Goal: Task Accomplishment & Management: Use online tool/utility

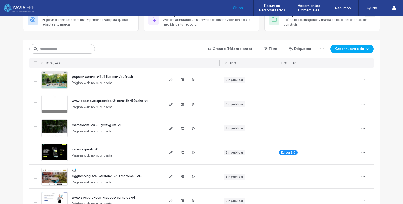
scroll to position [53, 0]
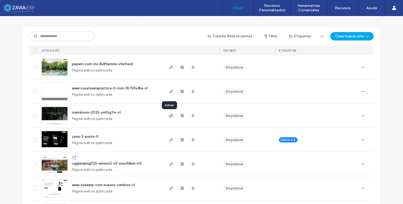
click at [171, 114] on icon "button" at bounding box center [171, 115] width 4 height 4
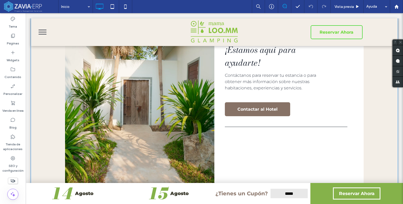
scroll to position [1182, 0]
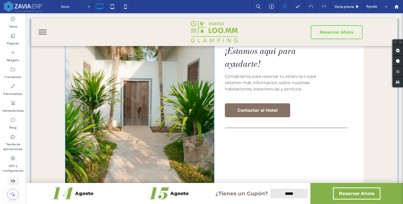
click at [170, 122] on img at bounding box center [139, 105] width 149 height 164
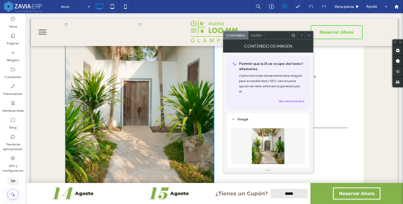
click at [261, 36] on span "Diseño" at bounding box center [257, 35] width 12 height 4
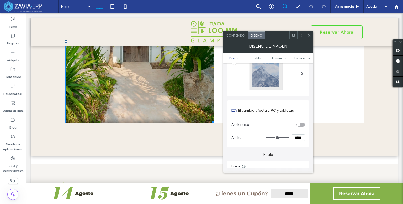
scroll to position [1260, 0]
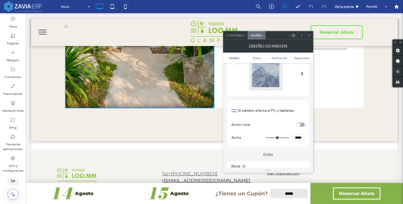
click at [310, 36] on use at bounding box center [309, 35] width 3 height 3
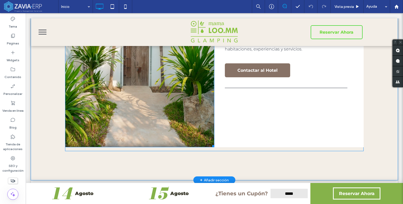
scroll to position [1225, 0]
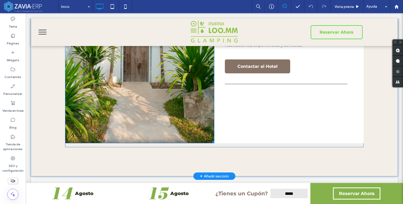
click at [165, 102] on img at bounding box center [139, 62] width 149 height 164
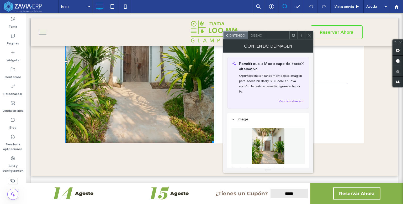
click at [306, 34] on div at bounding box center [309, 35] width 8 height 8
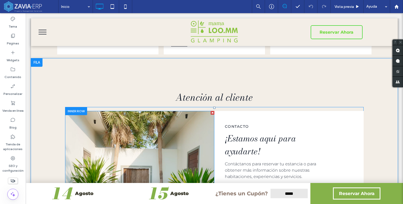
scroll to position [1147, 0]
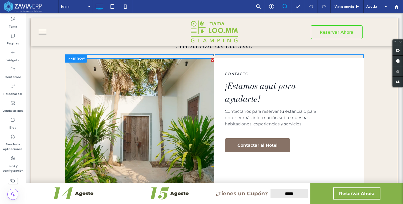
click at [188, 103] on img at bounding box center [139, 140] width 149 height 164
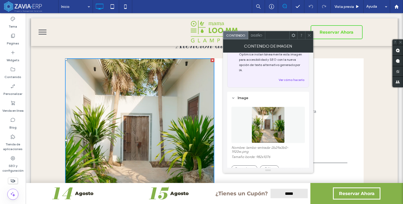
scroll to position [53, 0]
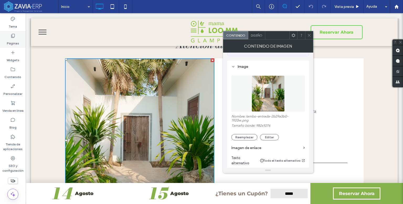
click at [19, 40] on div "Páginas" at bounding box center [13, 39] width 26 height 17
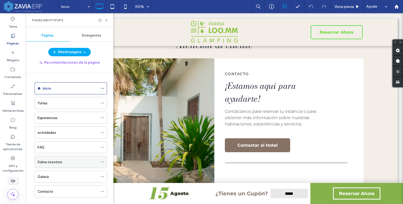
scroll to position [8, 0]
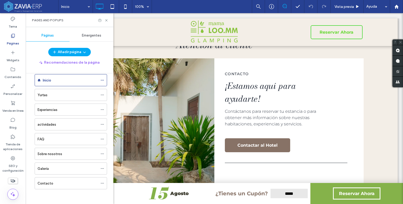
click at [109, 20] on div "Pages and Popups" at bounding box center [70, 20] width 88 height 14
drag, startPoint x: 107, startPoint y: 20, endPoint x: 86, endPoint y: 12, distance: 23.0
click at [107, 20] on icon at bounding box center [106, 20] width 4 height 4
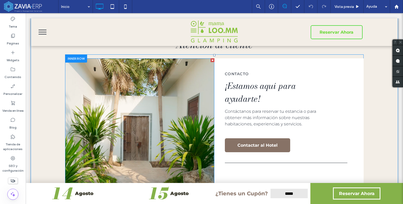
click at [145, 114] on img at bounding box center [139, 140] width 149 height 164
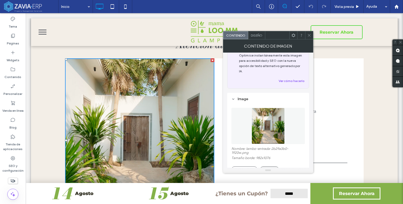
scroll to position [53, 0]
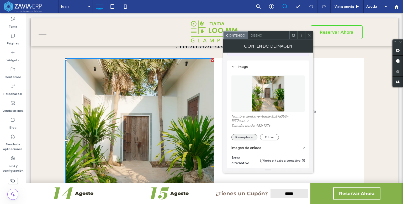
click at [249, 134] on button "Reemplazar" at bounding box center [245, 137] width 26 height 6
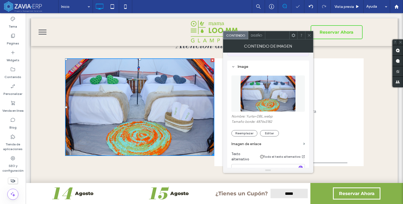
click at [309, 34] on icon at bounding box center [309, 35] width 4 height 4
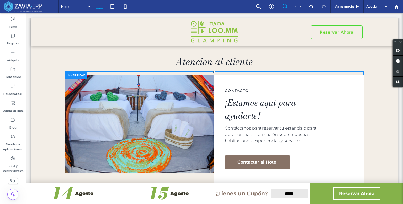
scroll to position [1147, 0]
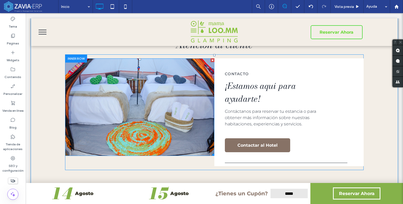
click at [147, 113] on img at bounding box center [139, 106] width 149 height 97
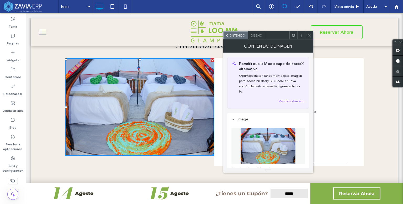
scroll to position [53, 0]
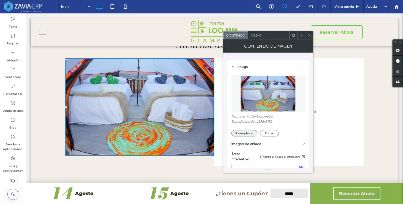
click at [250, 130] on button "Reemplazar" at bounding box center [245, 133] width 26 height 6
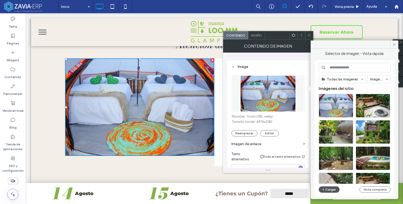
click at [329, 188] on button "Cargar" at bounding box center [329, 189] width 21 height 6
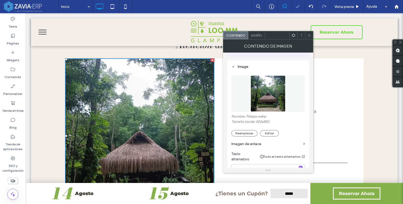
click at [308, 34] on icon at bounding box center [309, 35] width 4 height 4
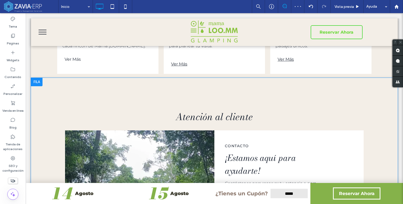
scroll to position [1068, 0]
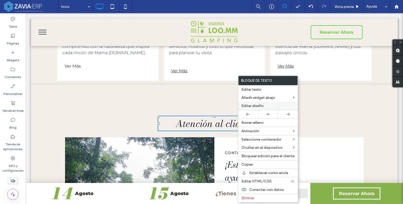
click at [260, 106] on span "Editar diseño" at bounding box center [253, 105] width 22 height 4
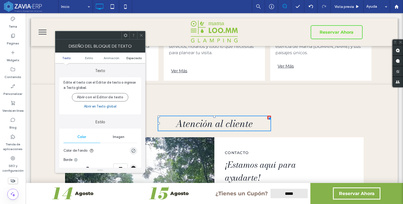
click at [135, 56] on span "Espaciado" at bounding box center [134, 58] width 15 height 4
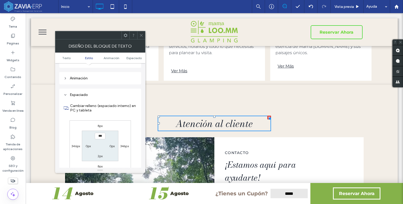
scroll to position [150, 0]
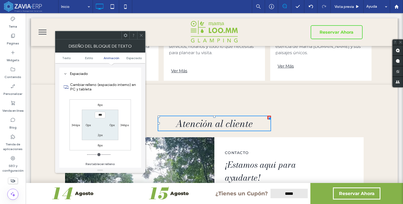
click at [100, 144] on label "8px" at bounding box center [100, 145] width 5 height 4
type input "*"
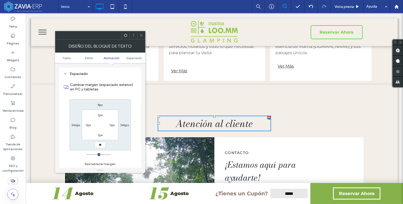
type input "**"
type input "****"
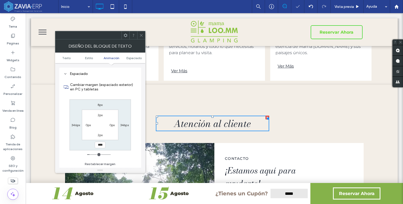
drag, startPoint x: 143, startPoint y: 35, endPoint x: 126, endPoint y: 29, distance: 18.0
click at [143, 35] on icon at bounding box center [141, 35] width 4 height 4
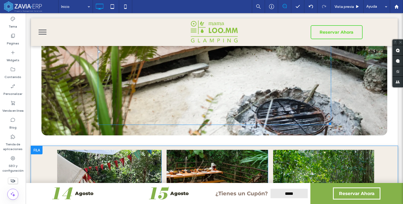
scroll to position [461, 0]
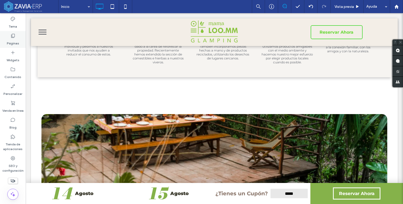
click at [8, 38] on label "Páginas" at bounding box center [13, 41] width 12 height 7
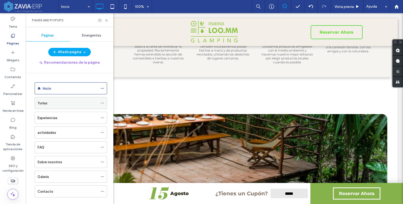
click at [65, 103] on div "Yurtas" at bounding box center [68, 103] width 60 height 6
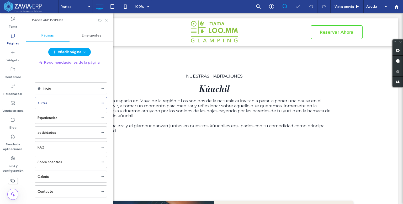
click at [107, 19] on icon at bounding box center [106, 20] width 4 height 4
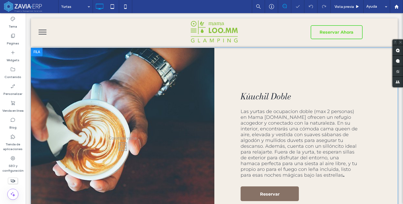
scroll to position [131, 0]
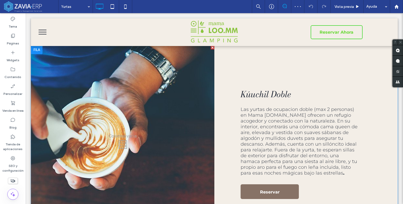
click at [134, 97] on div "Click To Paste" at bounding box center [123, 143] width 184 height 195
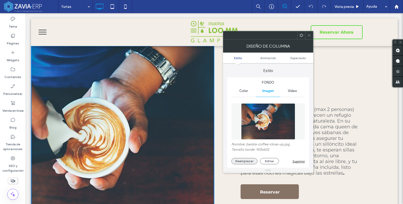
click at [241, 162] on button "Reemplazar" at bounding box center [245, 161] width 26 height 6
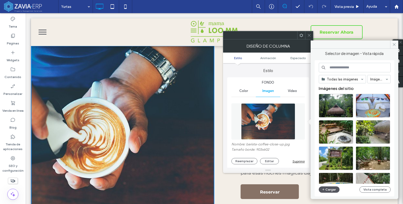
click at [335, 191] on button "Cargar" at bounding box center [329, 189] width 21 height 6
click at [395, 45] on icon at bounding box center [395, 45] width 4 height 4
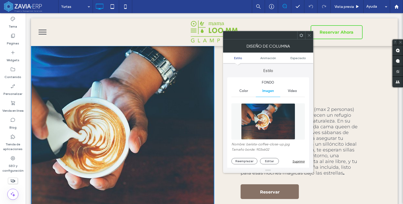
click at [310, 36] on icon at bounding box center [309, 35] width 4 height 4
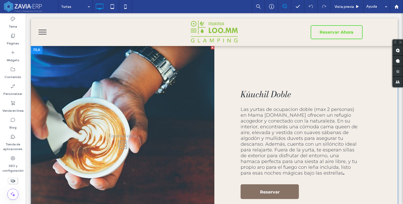
click at [166, 123] on div "Click To Paste" at bounding box center [123, 143] width 184 height 195
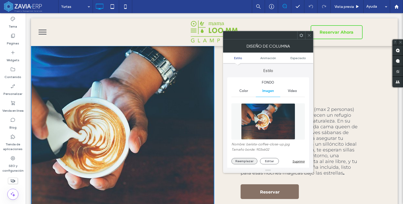
click at [234, 161] on button "Reemplazar" at bounding box center [245, 161] width 26 height 6
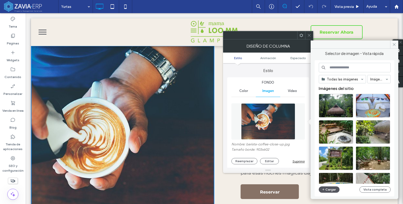
click at [330, 189] on button "Cargar" at bounding box center [329, 189] width 21 height 6
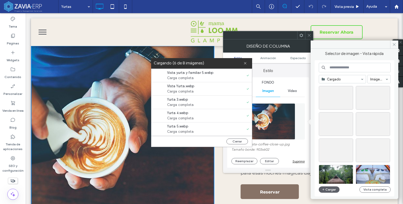
click at [248, 63] on div "Cargando (6 de 8 imágenes)" at bounding box center [201, 63] width 101 height 11
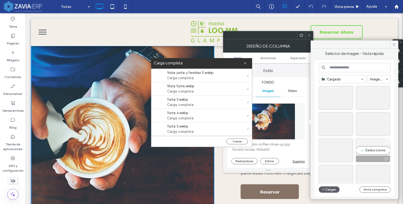
click at [381, 149] on div "Seleccione" at bounding box center [373, 150] width 34 height 24
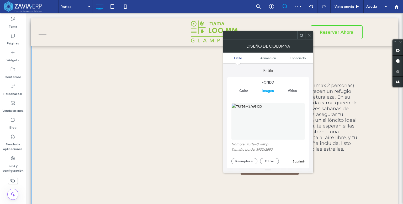
scroll to position [184, 0]
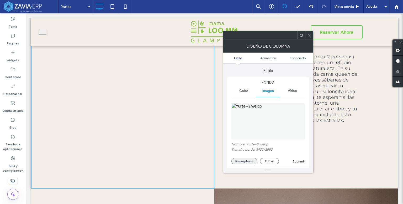
click at [253, 164] on button "Reemplazar" at bounding box center [245, 161] width 26 height 6
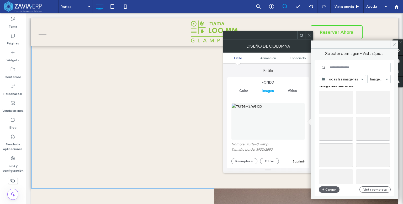
scroll to position [0, 0]
click at [350, 95] on icon at bounding box center [351, 96] width 2 height 2
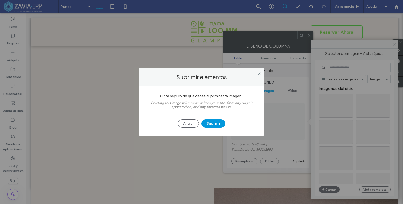
click at [218, 124] on button "Suprimir" at bounding box center [214, 123] width 24 height 8
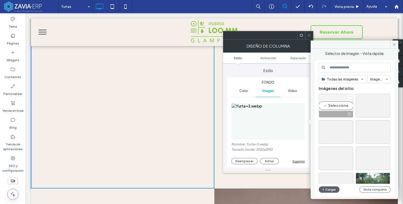
click at [351, 96] on icon at bounding box center [351, 96] width 2 height 2
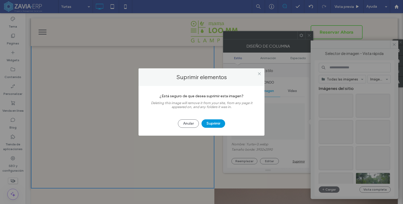
click at [212, 124] on button "Suprimir" at bounding box center [214, 123] width 24 height 8
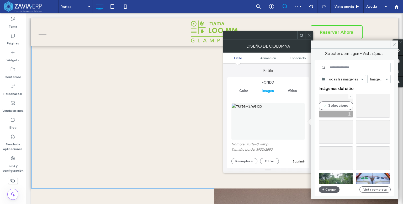
click at [350, 96] on icon at bounding box center [351, 96] width 2 height 2
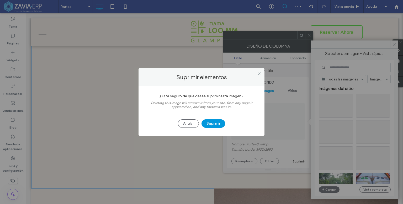
click at [220, 127] on button "Suprimir" at bounding box center [214, 123] width 24 height 8
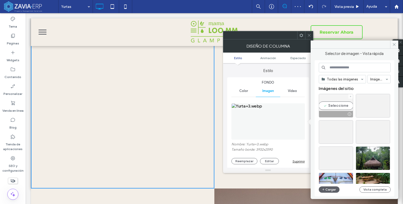
click at [351, 95] on span at bounding box center [351, 96] width 2 height 4
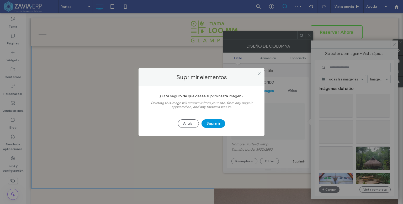
click at [216, 124] on button "Suprimir" at bounding box center [214, 123] width 24 height 8
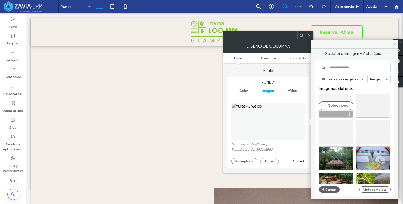
click at [349, 96] on div at bounding box center [351, 96] width 4 height 4
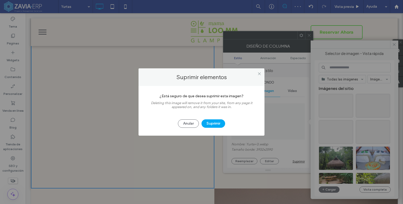
click at [197, 122] on button "Anular" at bounding box center [188, 123] width 21 height 8
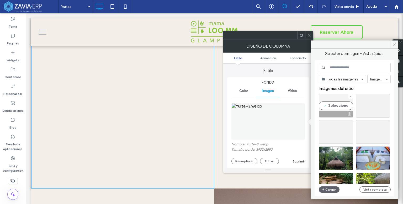
click at [349, 94] on div at bounding box center [351, 96] width 4 height 4
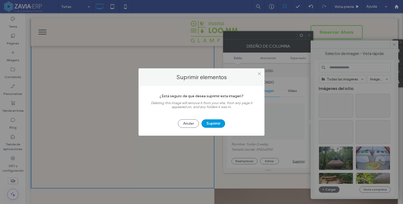
click at [220, 121] on button "Suprimir" at bounding box center [214, 123] width 24 height 8
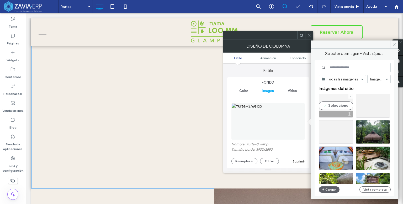
click at [350, 96] on icon at bounding box center [351, 96] width 2 height 2
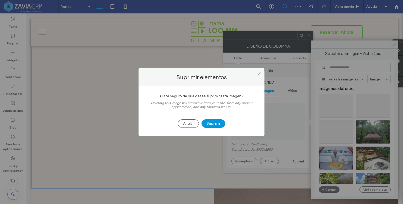
click at [215, 123] on button "Suprimir" at bounding box center [214, 123] width 24 height 8
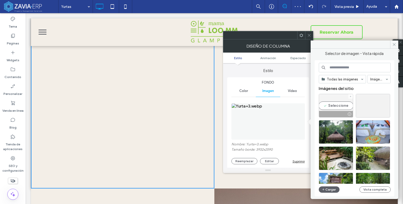
click at [352, 97] on div at bounding box center [351, 96] width 4 height 4
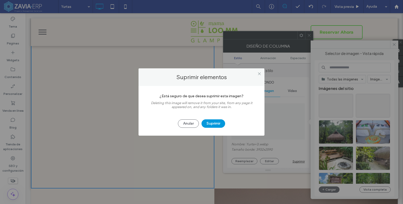
click at [205, 126] on button "Suprimir" at bounding box center [214, 123] width 24 height 8
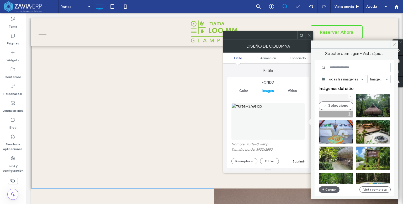
click at [350, 96] on icon at bounding box center [351, 96] width 2 height 2
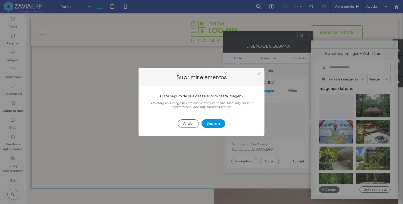
click at [213, 124] on button "Suprimir" at bounding box center [214, 123] width 24 height 8
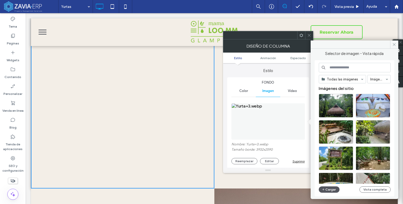
click at [330, 189] on button "Cargar" at bounding box center [329, 189] width 21 height 6
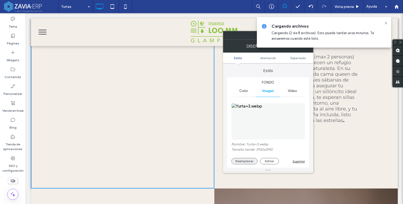
click at [247, 160] on button "Reemplazar" at bounding box center [245, 161] width 26 height 6
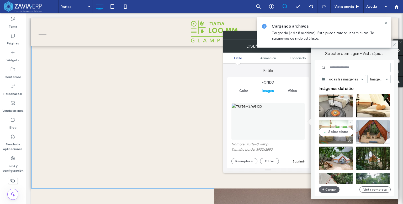
click at [338, 133] on div "Seleccione" at bounding box center [336, 132] width 34 height 24
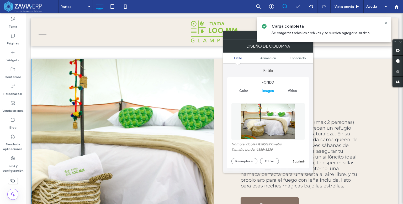
scroll to position [105, 0]
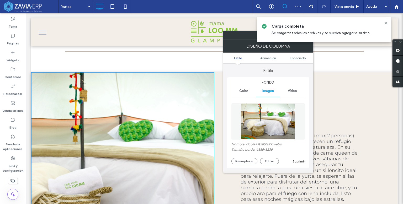
click at [338, 74] on div "Kúuchil Doble Las yurtas de ocupacion doble (max 2 personas) en Mama [DOMAIN_NA…" at bounding box center [307, 169] width 184 height 195
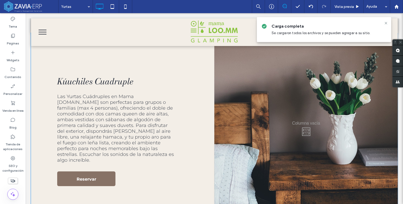
scroll to position [341, 0]
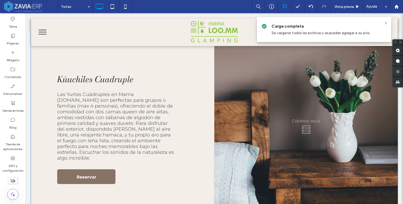
click at [308, 92] on div "Click To Paste" at bounding box center [307, 128] width 184 height 195
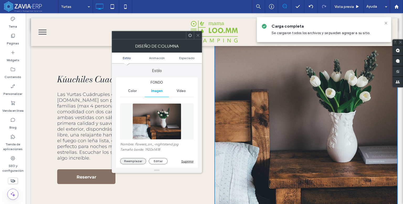
click at [131, 160] on button "Reemplazar" at bounding box center [133, 161] width 26 height 6
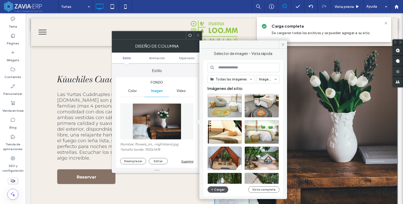
click at [218, 188] on button "Cargar" at bounding box center [218, 189] width 21 height 6
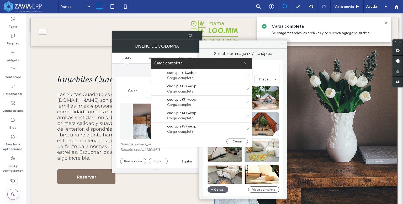
click at [245, 62] on icon at bounding box center [245, 62] width 3 height 3
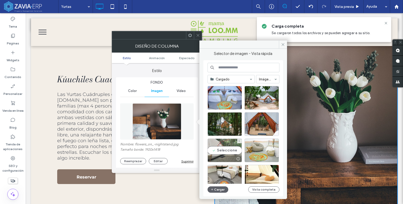
click at [230, 149] on div "Seleccione" at bounding box center [225, 150] width 34 height 24
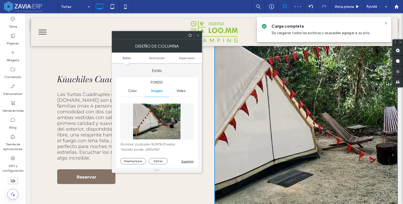
click at [197, 33] on icon at bounding box center [198, 35] width 4 height 4
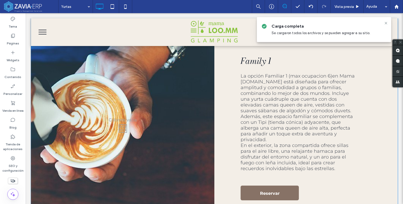
scroll to position [578, 0]
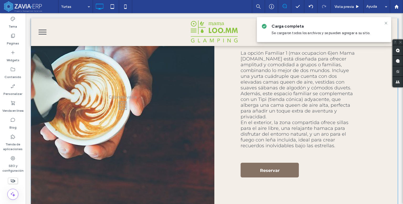
click at [187, 115] on div "Click To Paste" at bounding box center [123, 104] width 184 height 230
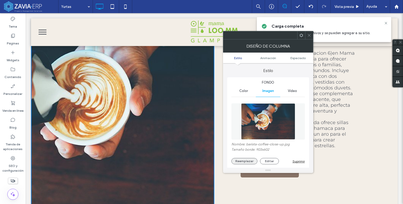
click at [253, 160] on button "Reemplazar" at bounding box center [245, 161] width 26 height 6
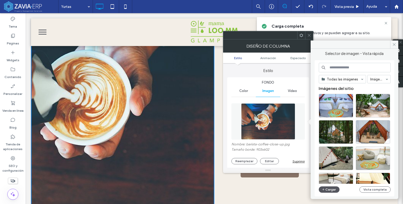
click at [330, 190] on button "Cargar" at bounding box center [329, 189] width 21 height 6
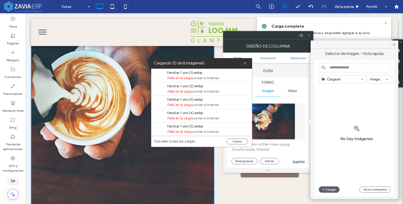
scroll to position [40, 0]
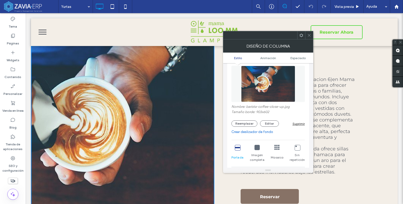
scroll to position [53, 0]
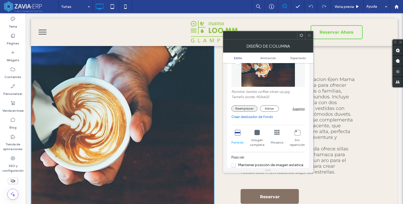
click at [241, 109] on button "Reemplazar" at bounding box center [245, 108] width 26 height 6
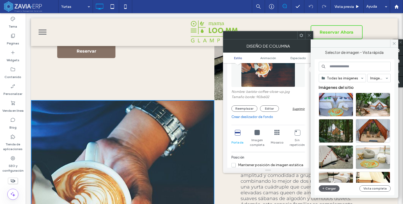
scroll to position [473, 0]
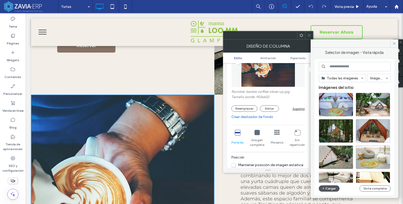
click at [332, 191] on button "Cargar" at bounding box center [329, 188] width 21 height 6
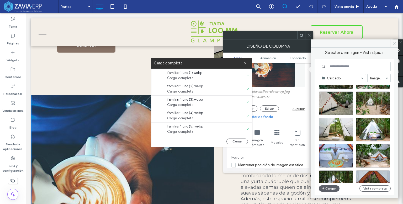
scroll to position [53, 0]
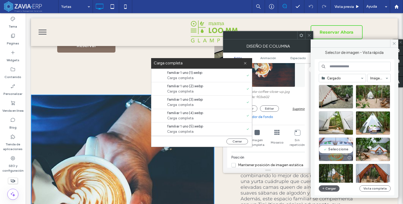
click at [343, 149] on div "Seleccione" at bounding box center [336, 149] width 34 height 24
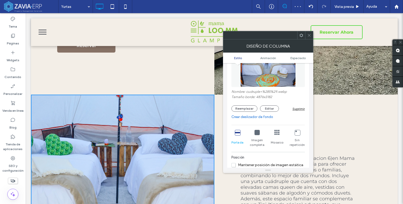
click at [310, 35] on icon at bounding box center [309, 35] width 4 height 4
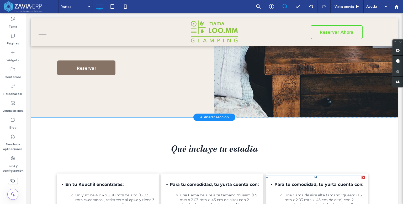
scroll to position [814, 0]
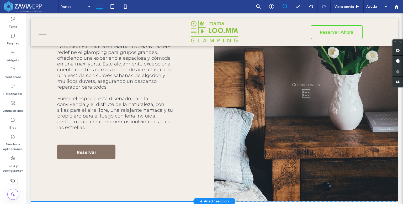
click at [259, 87] on div "Click To Paste" at bounding box center [307, 92] width 184 height 218
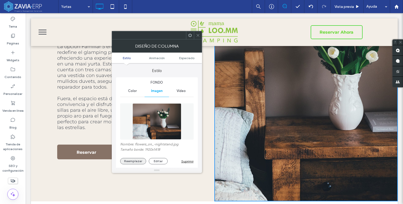
click at [127, 159] on button "Reemplazar" at bounding box center [133, 161] width 26 height 6
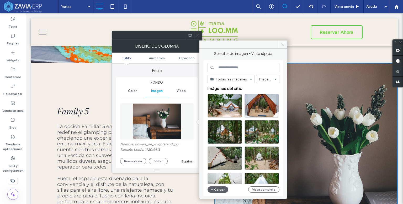
scroll to position [735, 0]
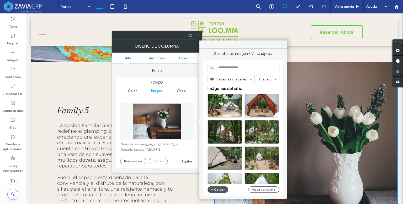
click at [222, 189] on button "Cargar" at bounding box center [218, 189] width 21 height 6
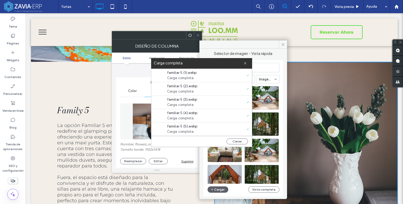
click at [248, 62] on div "Carga completa" at bounding box center [201, 63] width 101 height 11
click at [242, 60] on label "Carga completa" at bounding box center [199, 63] width 90 height 7
click at [247, 64] on icon at bounding box center [245, 62] width 3 height 3
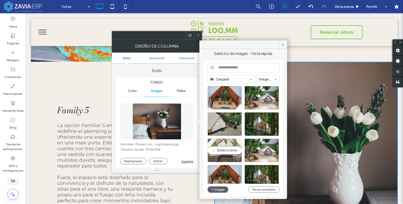
click at [229, 146] on div "Seleccione" at bounding box center [225, 150] width 34 height 24
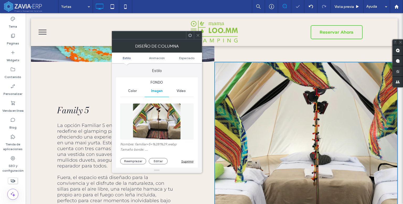
click at [198, 36] on icon at bounding box center [198, 35] width 4 height 4
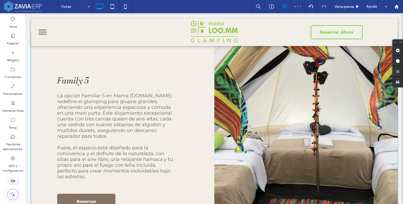
scroll to position [788, 0]
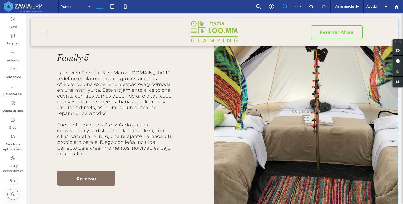
click at [305, 123] on div "Click To Paste" at bounding box center [307, 118] width 184 height 218
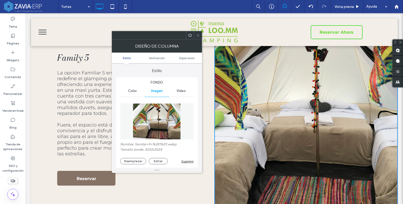
click at [196, 35] on icon at bounding box center [198, 35] width 4 height 4
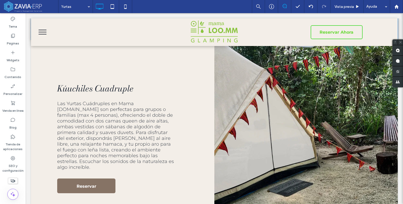
scroll to position [315, 0]
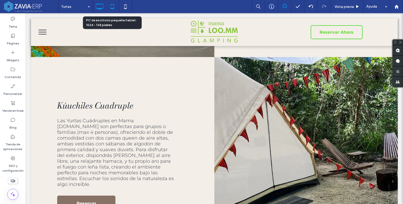
drag, startPoint x: 111, startPoint y: 11, endPoint x: 35, endPoint y: 24, distance: 76.7
click at [111, 11] on icon at bounding box center [112, 6] width 11 height 11
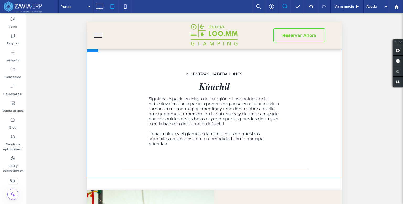
scroll to position [0, 0]
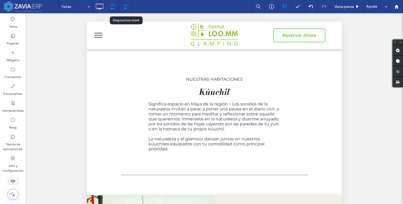
click at [124, 4] on icon at bounding box center [125, 6] width 11 height 11
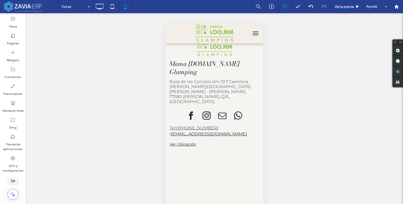
scroll to position [1392, 0]
click at [99, 2] on icon at bounding box center [99, 6] width 11 height 11
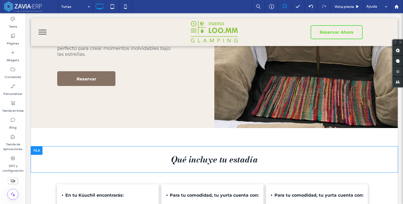
scroll to position [945, 0]
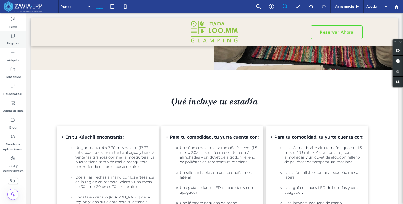
click at [9, 38] on div "Páginas" at bounding box center [13, 39] width 26 height 17
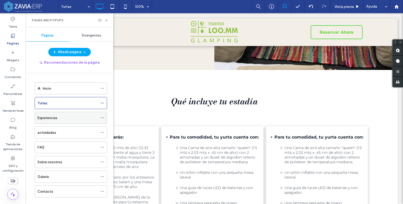
click at [54, 122] on div "Experiencias" at bounding box center [68, 118] width 60 height 12
click at [106, 18] on icon at bounding box center [106, 20] width 4 height 4
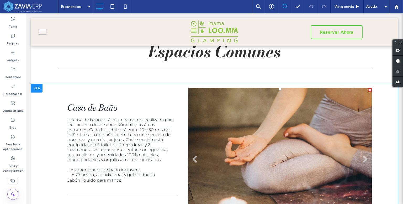
scroll to position [341, 0]
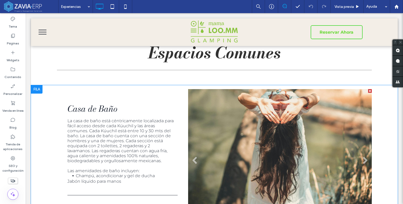
click at [237, 128] on li "Título de diapositiva Escriba el subtítulo aquí Botón" at bounding box center [280, 162] width 184 height 147
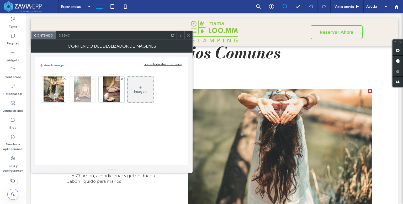
click at [94, 78] on icon at bounding box center [93, 79] width 2 height 2
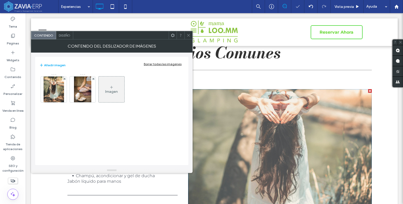
click at [94, 78] on icon at bounding box center [93, 79] width 2 height 2
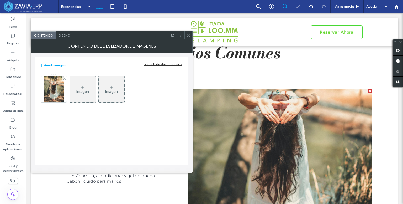
click at [93, 96] on div "Imagen" at bounding box center [83, 89] width 26 height 25
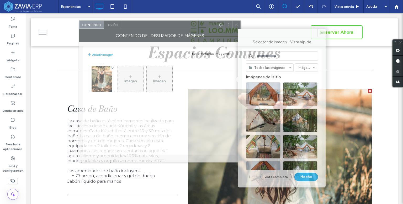
drag, startPoint x: 158, startPoint y: 36, endPoint x: 204, endPoint y: 23, distance: 47.9
click at [204, 23] on div at bounding box center [169, 25] width 96 height 8
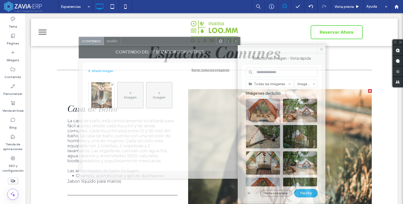
drag, startPoint x: 175, startPoint y: 38, endPoint x: 152, endPoint y: 40, distance: 23.2
click at [152, 40] on div at bounding box center [169, 41] width 96 height 8
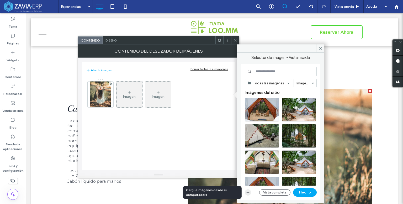
click at [250, 194] on icon "button" at bounding box center [248, 192] width 4 height 4
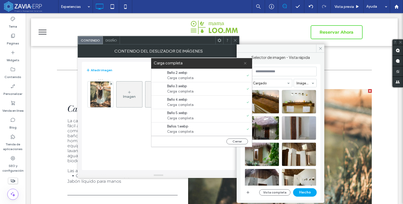
click at [244, 61] on icon at bounding box center [245, 62] width 3 height 3
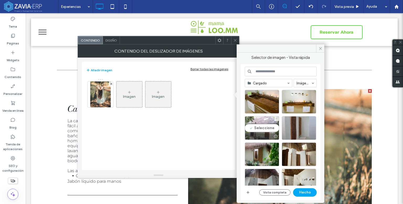
click at [265, 126] on div "Seleccione" at bounding box center [262, 128] width 34 height 24
click at [307, 193] on button "Hecho" at bounding box center [305, 192] width 24 height 8
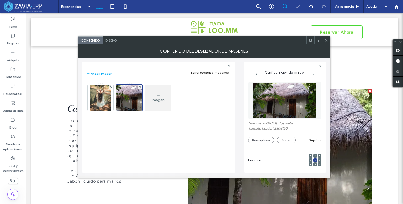
click at [163, 101] on div "Imagen" at bounding box center [158, 100] width 13 height 4
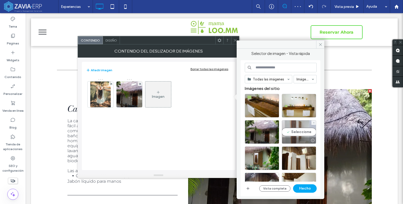
click at [305, 133] on div "Seleccione" at bounding box center [299, 132] width 34 height 24
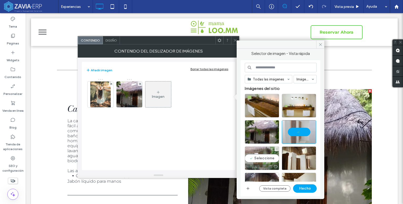
drag, startPoint x: 262, startPoint y: 159, endPoint x: 268, endPoint y: 161, distance: 6.1
click at [262, 159] on div "Seleccione" at bounding box center [262, 158] width 34 height 24
click at [267, 157] on div at bounding box center [262, 158] width 34 height 24
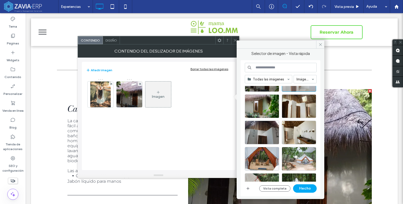
scroll to position [53, 0]
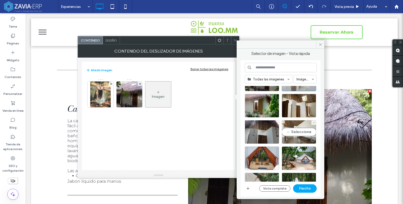
click at [303, 130] on div "Seleccione" at bounding box center [299, 132] width 34 height 24
click at [312, 190] on button "Hecho" at bounding box center [305, 188] width 24 height 8
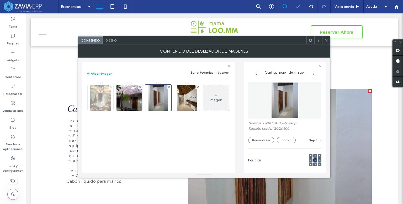
click at [111, 85] on span at bounding box center [111, 87] width 2 height 4
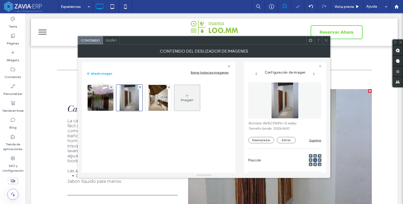
drag, startPoint x: 322, startPoint y: 39, endPoint x: 329, endPoint y: 47, distance: 9.7
click at [323, 40] on div at bounding box center [326, 40] width 8 height 8
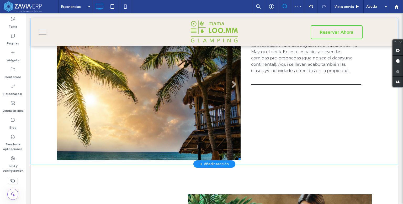
scroll to position [578, 0]
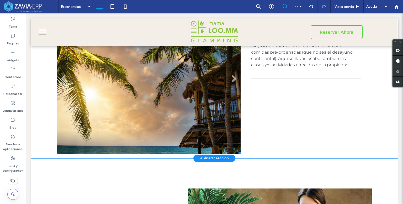
click at [145, 98] on li "Título de diapositiva Escriba el subtítulo aquí Botón" at bounding box center [149, 80] width 184 height 147
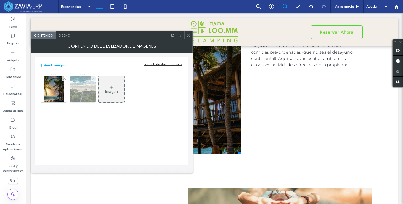
click at [88, 91] on img at bounding box center [83, 89] width 32 height 26
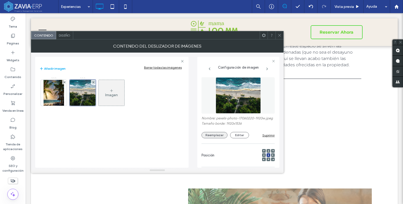
click at [221, 138] on button "Reemplazar" at bounding box center [215, 135] width 26 height 6
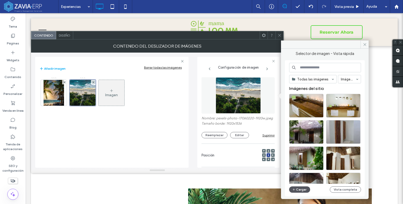
click at [299, 190] on button "Cargar" at bounding box center [299, 189] width 21 height 6
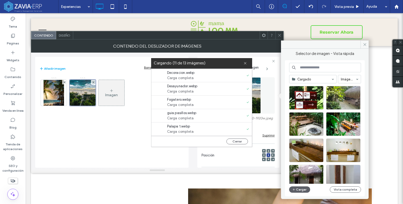
scroll to position [0, 0]
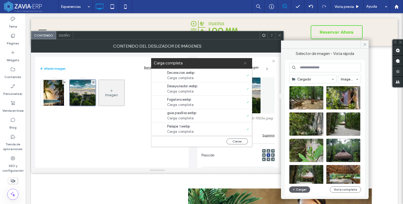
click at [245, 63] on use at bounding box center [245, 63] width 2 height 2
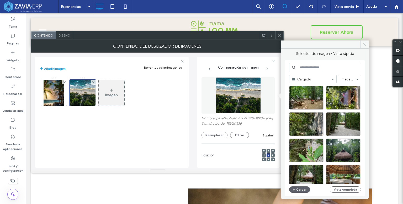
click at [321, 67] on input at bounding box center [325, 67] width 72 height 9
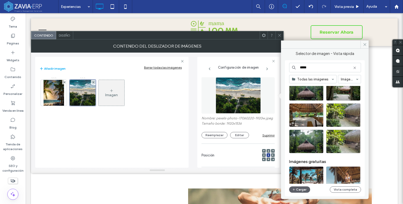
scroll to position [26, 0]
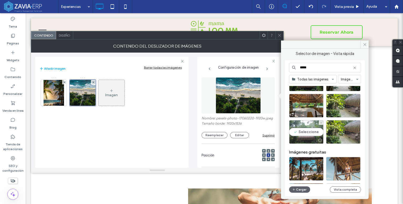
type input "*****"
click at [311, 130] on div "Seleccione" at bounding box center [306, 132] width 34 height 24
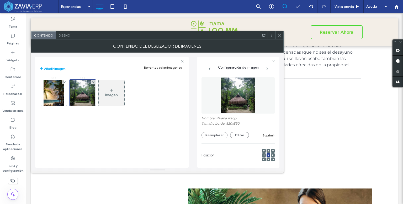
click at [106, 94] on div "Imagen" at bounding box center [111, 95] width 13 height 4
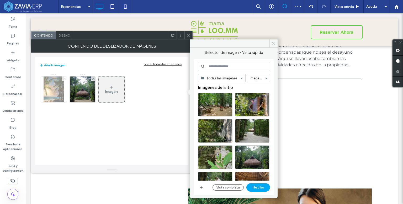
click at [65, 79] on icon at bounding box center [65, 79] width 2 height 2
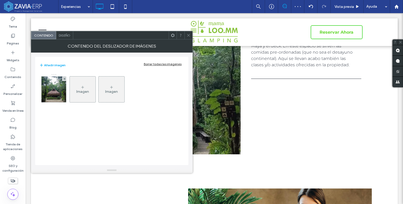
click at [186, 34] on div at bounding box center [189, 35] width 8 height 8
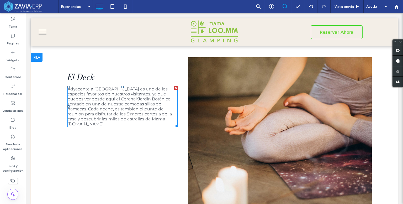
scroll to position [709, 0]
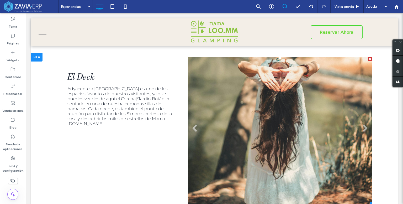
click at [302, 105] on li "Título de diapositiva Escriba el subtítulo aquí Botón" at bounding box center [280, 130] width 184 height 147
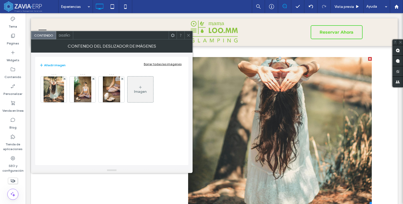
click at [150, 88] on div "Imagen" at bounding box center [141, 89] width 26 height 25
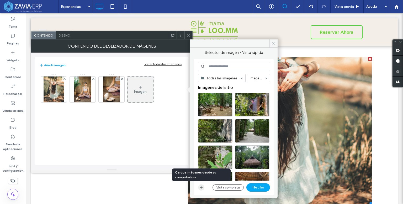
click at [203, 188] on span "button" at bounding box center [201, 187] width 6 height 6
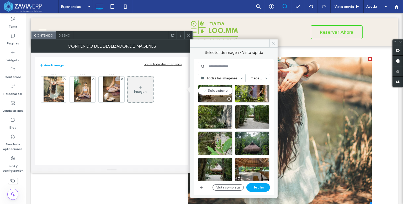
scroll to position [26, 0]
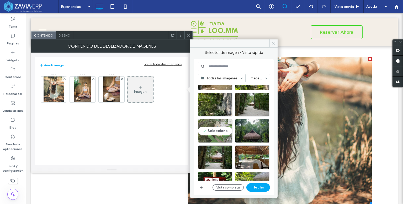
click at [220, 129] on div "Seleccione" at bounding box center [215, 131] width 34 height 24
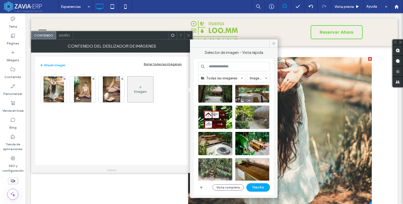
scroll to position [105, 0]
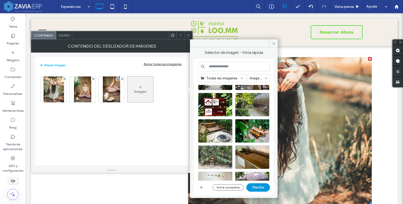
click at [264, 184] on button "Hecho" at bounding box center [259, 187] width 24 height 8
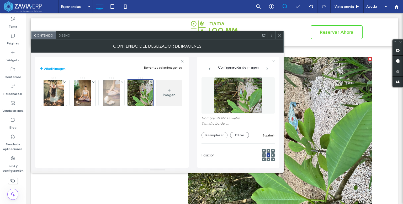
click at [123, 81] on icon at bounding box center [122, 82] width 2 height 2
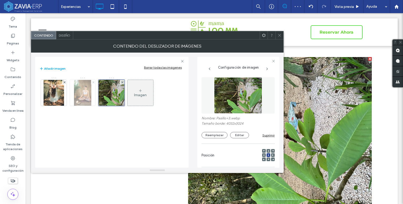
click at [93, 83] on span at bounding box center [93, 82] width 2 height 4
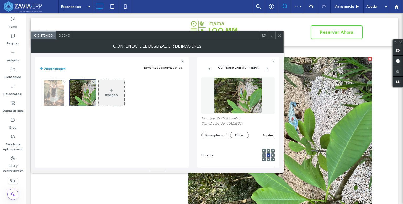
click at [64, 83] on span at bounding box center [65, 82] width 2 height 4
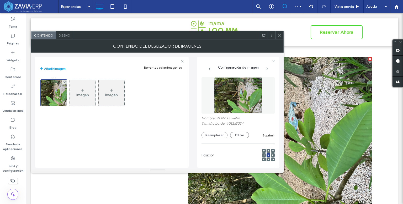
click at [277, 37] on div at bounding box center [280, 35] width 8 height 8
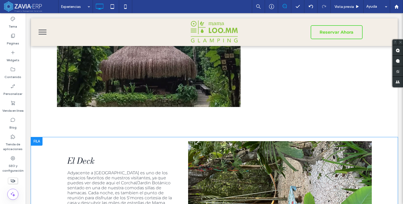
scroll to position [709, 0]
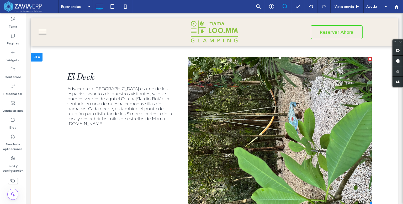
click at [263, 137] on li "Título de diapositiva Escriba el subtítulo aquí Botón" at bounding box center [280, 130] width 184 height 147
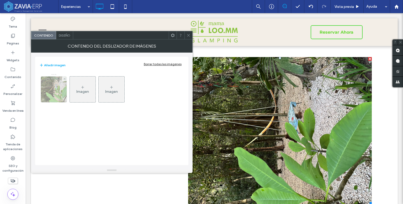
click at [56, 91] on img at bounding box center [54, 89] width 34 height 26
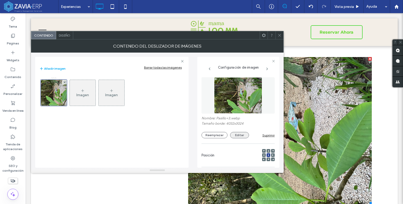
click at [236, 135] on button "Editar" at bounding box center [239, 135] width 19 height 6
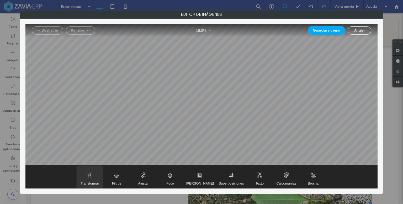
click at [92, 174] on span "Transformar" at bounding box center [90, 176] width 26 height 23
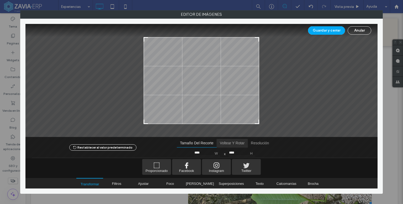
click at [242, 142] on span "Voltear y rotar" at bounding box center [232, 143] width 31 height 8
click at [263, 154] on span "Girar en sentido horario" at bounding box center [266, 153] width 8 height 8
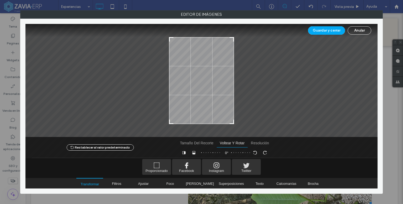
drag, startPoint x: 204, startPoint y: 37, endPoint x: 205, endPoint y: 44, distance: 6.9
click at [205, 44] on div at bounding box center [201, 80] width 65 height 87
click at [232, 124] on div at bounding box center [201, 141] width 352 height 34
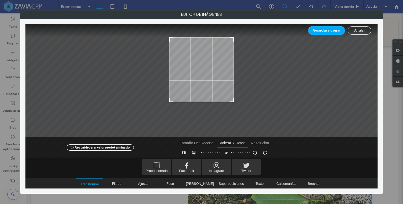
drag, startPoint x: 233, startPoint y: 123, endPoint x: 241, endPoint y: 101, distance: 23.5
click at [241, 101] on div at bounding box center [201, 80] width 352 height 113
click at [339, 32] on button "Guardar y cerrar" at bounding box center [326, 30] width 37 height 8
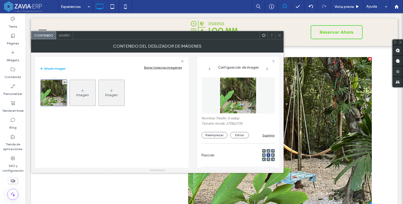
click at [279, 35] on icon at bounding box center [280, 35] width 4 height 4
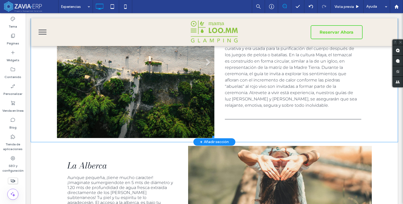
scroll to position [893, 0]
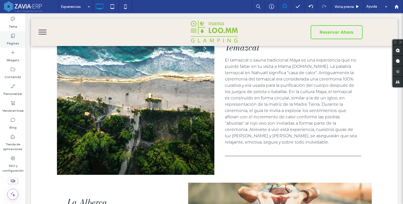
click at [11, 35] on icon at bounding box center [12, 35] width 5 height 5
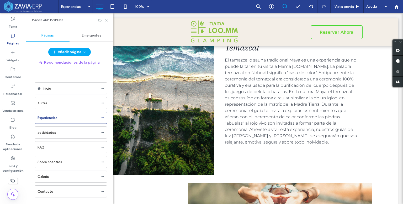
click at [107, 22] on icon at bounding box center [106, 20] width 4 height 4
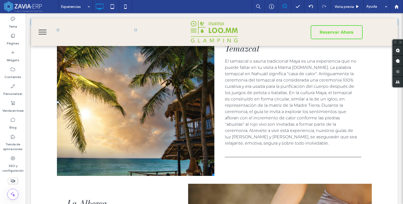
scroll to position [919, 0]
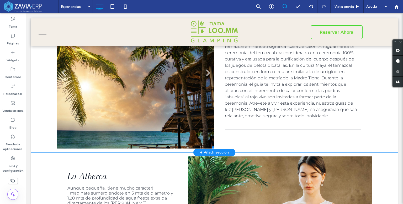
click at [159, 112] on li "Título de diapositiva Escriba el subtítulo aquí Botón" at bounding box center [136, 75] width 158 height 147
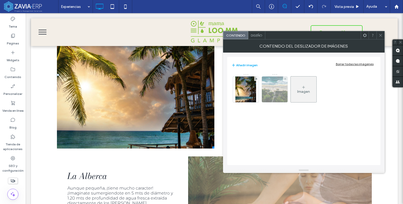
click at [284, 77] on div at bounding box center [285, 78] width 4 height 4
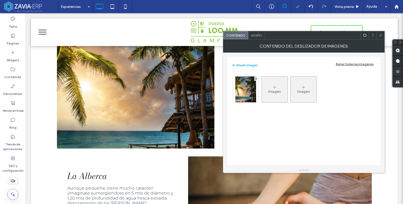
click at [278, 94] on div "Imagen" at bounding box center [275, 89] width 26 height 25
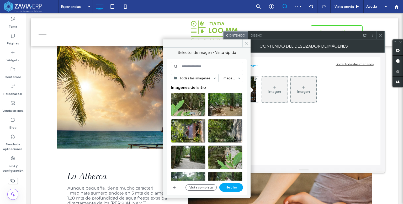
click at [183, 70] on input at bounding box center [207, 66] width 72 height 9
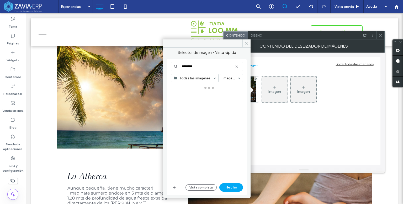
type input "********"
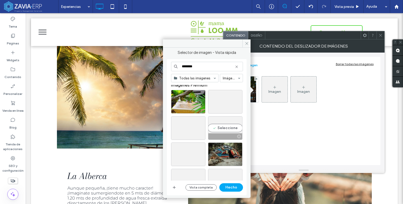
scroll to position [53, 0]
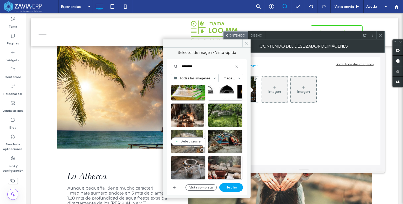
click at [181, 140] on div "Seleccione" at bounding box center [188, 141] width 34 height 24
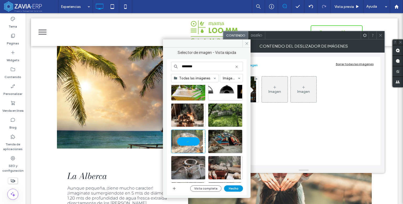
click at [231, 187] on button "Hecho" at bounding box center [233, 188] width 19 height 6
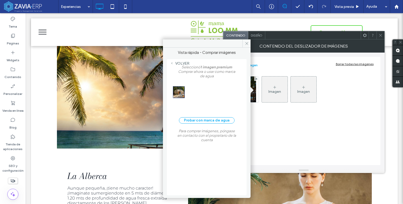
click at [172, 62] on span at bounding box center [172, 63] width 2 height 3
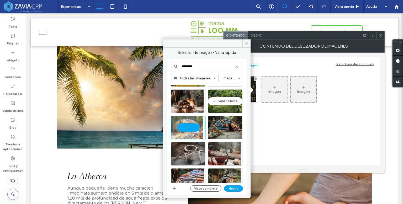
scroll to position [79, 0]
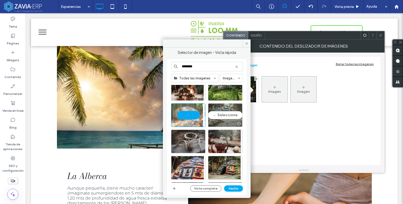
click at [222, 113] on div "Seleccione" at bounding box center [225, 115] width 34 height 24
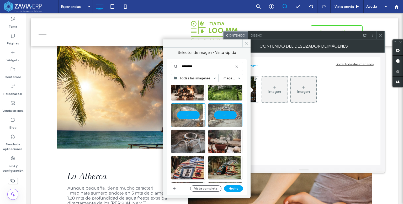
click at [192, 116] on div at bounding box center [188, 115] width 34 height 24
click at [239, 187] on button "Hecho" at bounding box center [233, 188] width 19 height 6
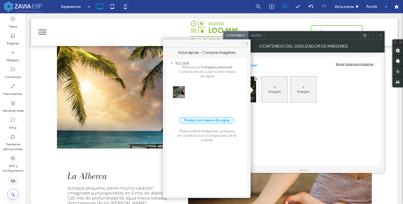
click at [217, 122] on button "Probar con marca de agua" at bounding box center [207, 120] width 56 height 6
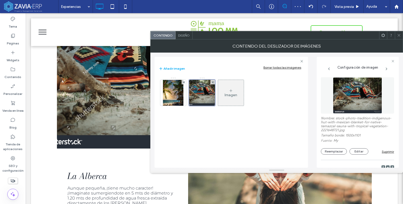
drag, startPoint x: 399, startPoint y: 38, endPoint x: 294, endPoint y: 74, distance: 110.9
click at [398, 38] on span at bounding box center [399, 35] width 4 height 8
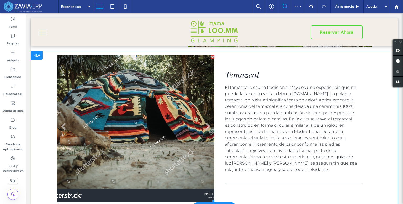
scroll to position [866, 0]
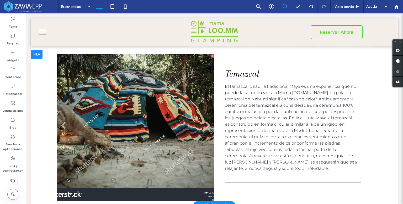
click at [143, 113] on li "Título de diapositiva Escriba el subtítulo aquí Botón" at bounding box center [136, 127] width 158 height 147
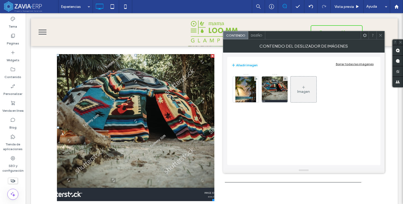
click at [306, 86] on div "Imagen" at bounding box center [304, 89] width 26 height 25
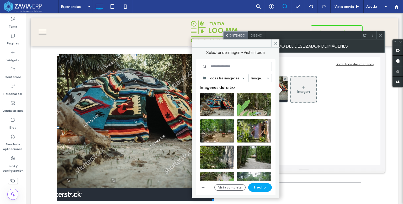
click at [270, 44] on div at bounding box center [236, 43] width 88 height 8
click at [274, 45] on icon at bounding box center [276, 43] width 4 height 4
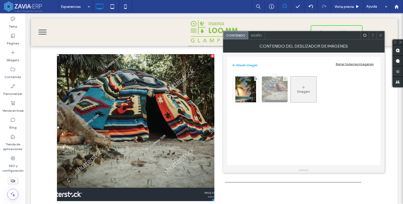
click at [284, 77] on div at bounding box center [285, 78] width 4 height 4
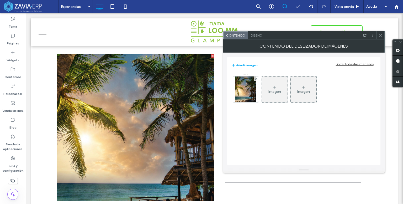
click at [273, 84] on div "Imagen" at bounding box center [275, 89] width 26 height 25
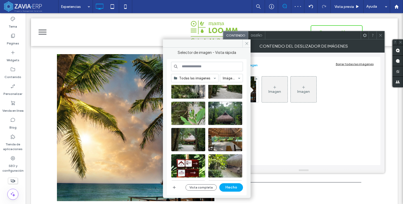
scroll to position [0, 0]
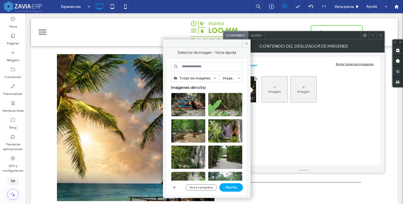
click at [215, 70] on input at bounding box center [207, 66] width 72 height 9
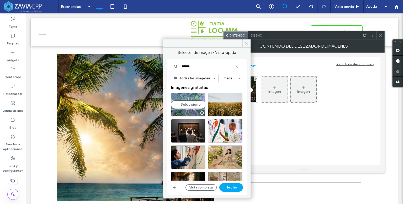
type input "******"
click at [186, 103] on div "Seleccione" at bounding box center [188, 105] width 34 height 24
click at [234, 188] on button "Hecho" at bounding box center [232, 187] width 24 height 8
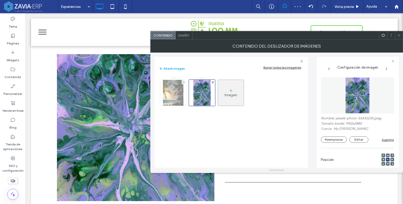
click at [182, 81] on div at bounding box center [184, 82] width 4 height 4
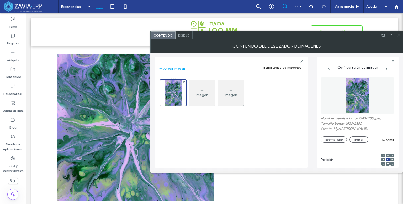
click at [399, 38] on span at bounding box center [399, 35] width 4 height 8
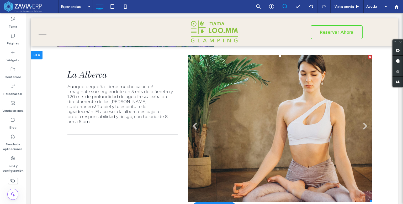
scroll to position [1024, 0]
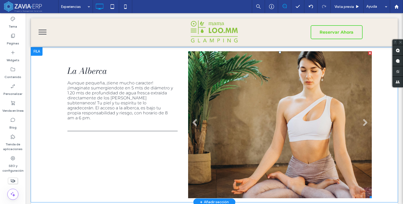
click at [246, 120] on li "Título de diapositiva Escriba el subtítulo aquí Botón" at bounding box center [280, 124] width 184 height 147
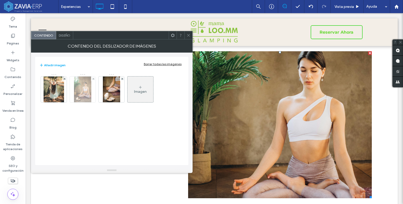
click at [92, 77] on div at bounding box center [93, 78] width 4 height 4
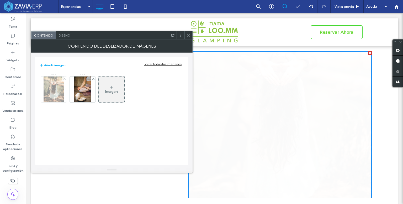
click at [62, 79] on img at bounding box center [54, 89] width 20 height 26
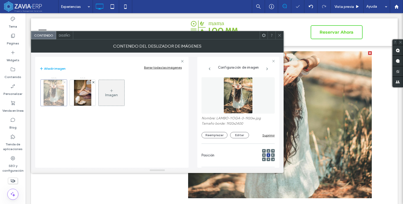
click at [64, 81] on use at bounding box center [64, 82] width 2 height 2
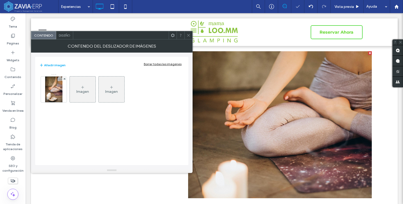
click at [85, 86] on div "Imagen" at bounding box center [83, 89] width 26 height 25
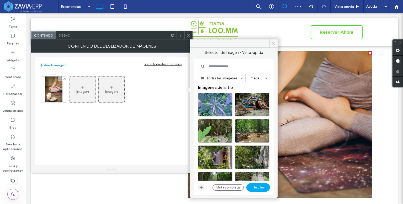
click at [203, 188] on icon "button" at bounding box center [201, 187] width 4 height 4
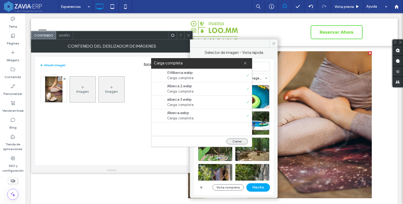
click at [239, 142] on button "Cerrar" at bounding box center [238, 141] width 22 height 6
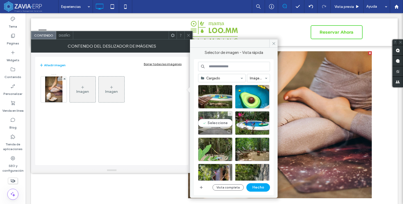
click at [225, 122] on div "Seleccione" at bounding box center [215, 123] width 34 height 24
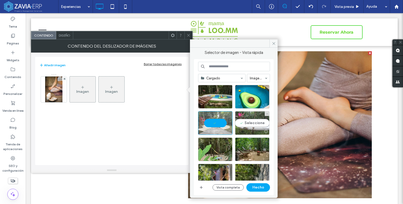
click at [252, 125] on div "Seleccione" at bounding box center [252, 123] width 34 height 24
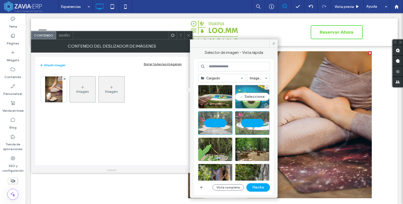
drag, startPoint x: 248, startPoint y: 97, endPoint x: 217, endPoint y: 94, distance: 30.6
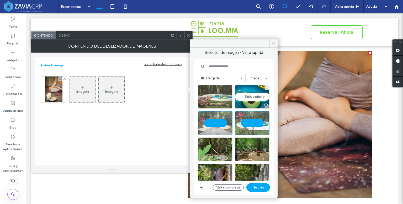
click at [247, 97] on div "Seleccione" at bounding box center [252, 97] width 34 height 24
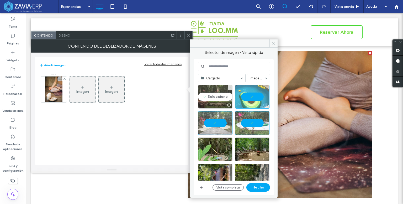
click at [217, 94] on div "Seleccione" at bounding box center [215, 97] width 34 height 24
click at [260, 185] on button "Hecho" at bounding box center [259, 187] width 24 height 8
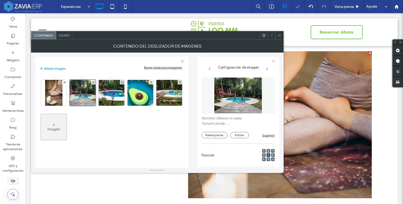
click at [63, 79] on div at bounding box center [54, 91] width 26 height 29
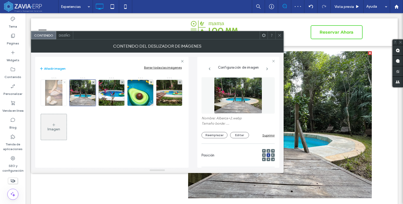
click at [65, 81] on use at bounding box center [64, 82] width 2 height 2
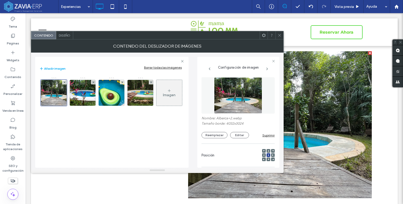
click at [280, 36] on icon at bounding box center [280, 35] width 4 height 4
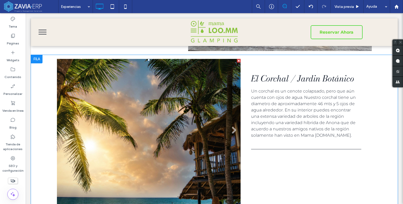
scroll to position [1155, 0]
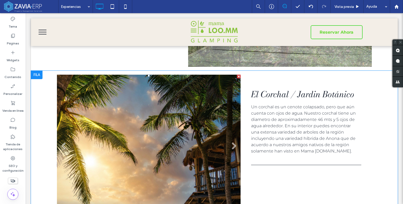
click at [179, 121] on li "Título de diapositiva Escriba el subtítulo aquí Botón" at bounding box center [149, 148] width 184 height 147
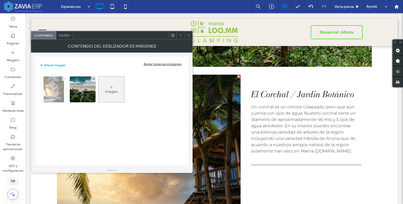
click at [64, 79] on icon at bounding box center [65, 79] width 2 height 2
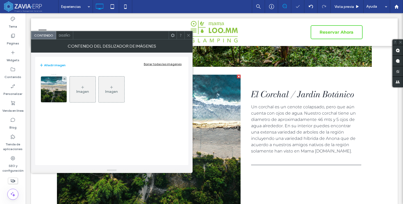
click at [82, 90] on div "Imagen" at bounding box center [82, 91] width 13 height 4
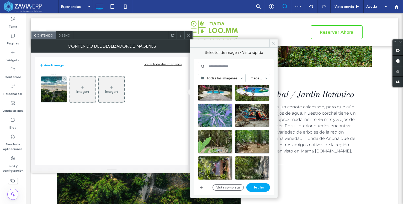
scroll to position [53, 0]
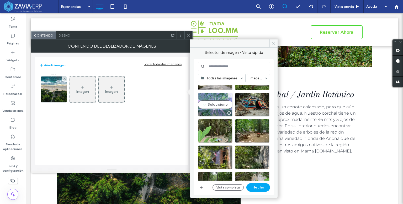
click at [212, 102] on div "Seleccione" at bounding box center [215, 105] width 34 height 24
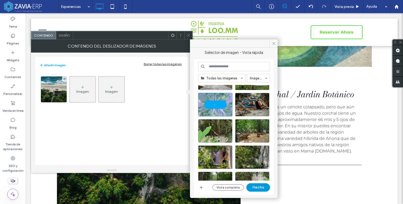
click at [262, 187] on button "Hecho" at bounding box center [259, 187] width 24 height 8
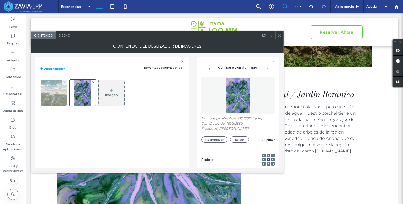
click at [65, 81] on use at bounding box center [64, 82] width 2 height 2
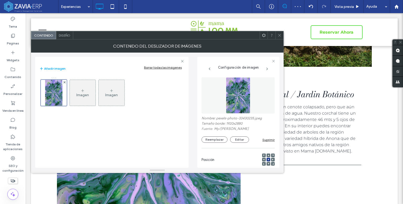
click at [281, 35] on icon at bounding box center [280, 35] width 4 height 4
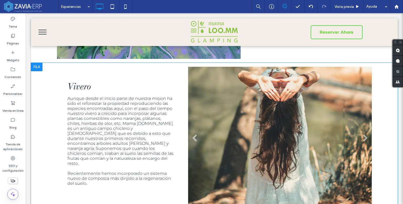
scroll to position [1313, 0]
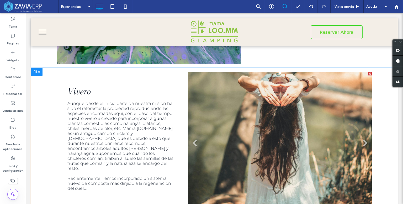
click at [242, 138] on li "Título de diapositiva Escriba el subtítulo aquí Botón" at bounding box center [280, 145] width 184 height 147
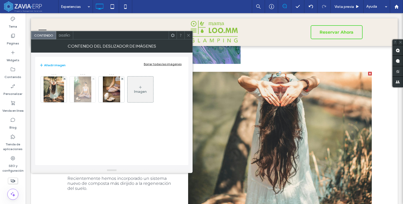
click at [94, 78] on icon at bounding box center [93, 79] width 2 height 2
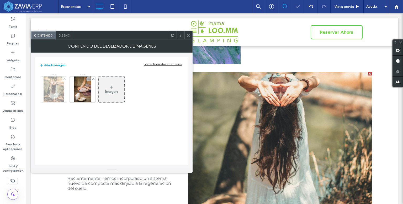
click at [62, 78] on div at bounding box center [64, 78] width 4 height 4
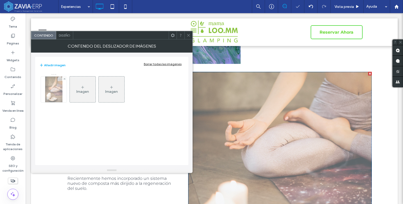
click at [46, 92] on img at bounding box center [53, 89] width 17 height 26
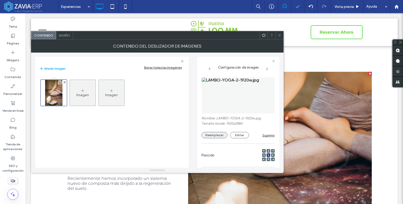
click at [210, 135] on button "Reemplazar" at bounding box center [215, 135] width 26 height 6
click at [218, 135] on button "Reemplazar" at bounding box center [215, 135] width 26 height 6
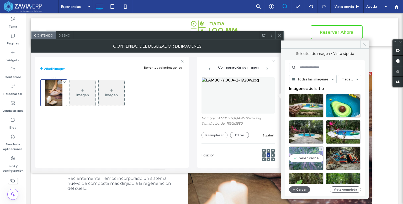
click at [308, 154] on div "Seleccione" at bounding box center [306, 158] width 34 height 24
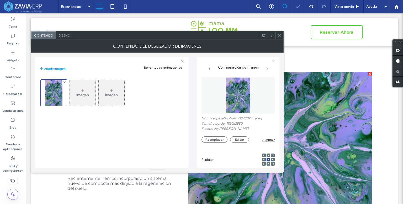
click at [279, 36] on icon at bounding box center [280, 35] width 4 height 4
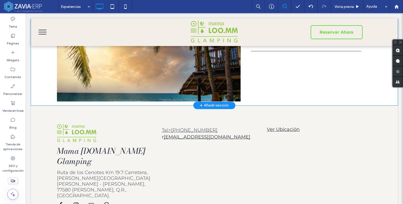
scroll to position [1497, 0]
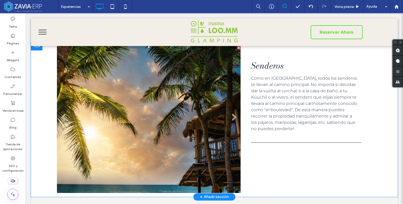
click at [185, 131] on li "Título de diapositiva Escriba el subtítulo aquí Botón" at bounding box center [149, 119] width 184 height 147
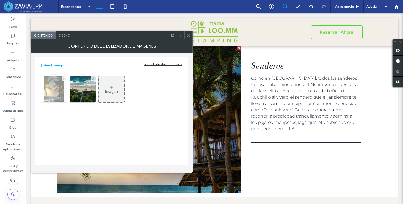
click at [62, 78] on div at bounding box center [64, 78] width 4 height 4
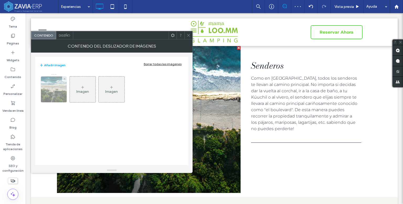
click at [57, 90] on img at bounding box center [54, 89] width 32 height 26
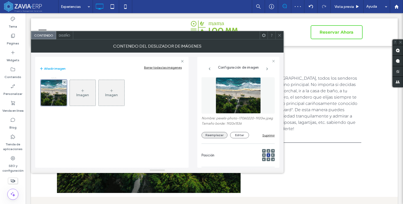
click at [213, 138] on button "Reemplazar" at bounding box center [215, 135] width 26 height 6
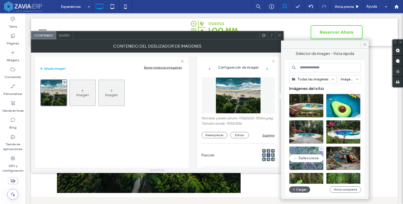
click at [310, 156] on div "Seleccione" at bounding box center [306, 158] width 34 height 24
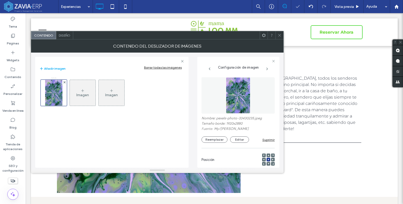
click at [278, 34] on icon at bounding box center [280, 35] width 4 height 4
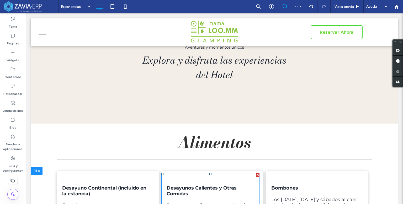
scroll to position [0, 0]
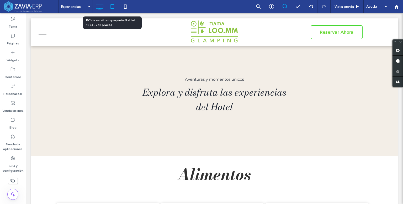
click at [113, 6] on icon at bounding box center [112, 6] width 11 height 11
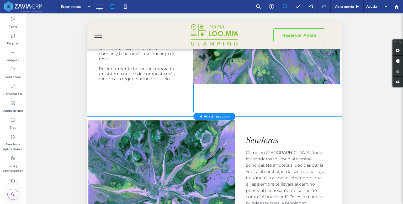
scroll to position [1575, 0]
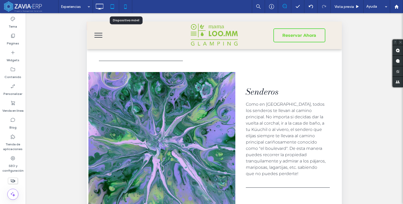
click at [124, 8] on icon at bounding box center [125, 6] width 11 height 11
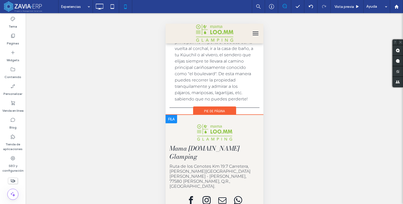
scroll to position [2293, 0]
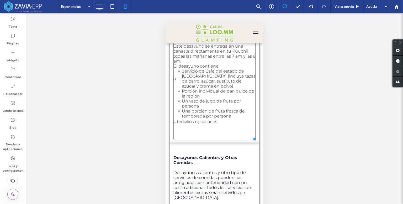
scroll to position [113, 0]
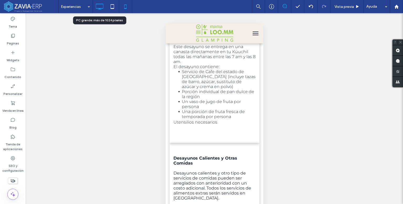
click at [104, 7] on icon at bounding box center [99, 6] width 11 height 11
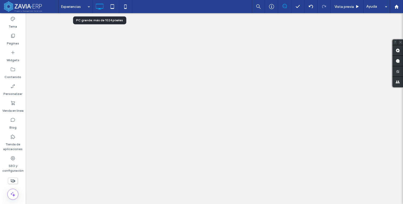
scroll to position [0, 0]
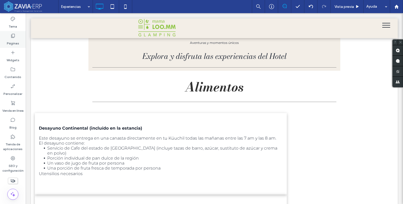
click at [17, 35] on div "Páginas" at bounding box center [13, 39] width 26 height 17
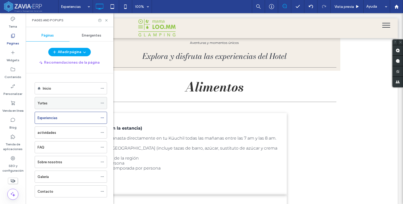
click at [42, 103] on label "Yurtas" at bounding box center [43, 102] width 10 height 9
click at [107, 20] on icon at bounding box center [106, 20] width 4 height 4
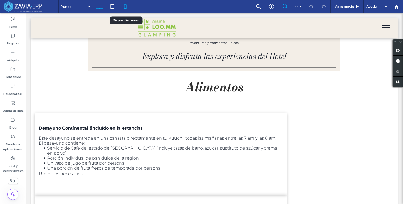
click at [128, 7] on icon at bounding box center [125, 6] width 11 height 11
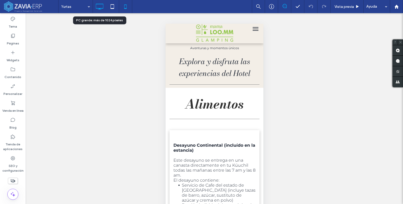
click at [105, 9] on div at bounding box center [99, 6] width 13 height 11
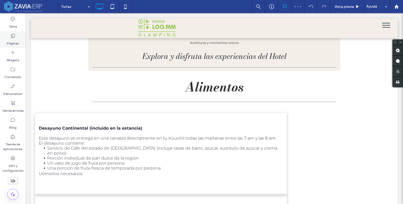
drag, startPoint x: 14, startPoint y: 32, endPoint x: 25, endPoint y: 38, distance: 13.0
click at [14, 32] on div "Páginas" at bounding box center [13, 39] width 26 height 17
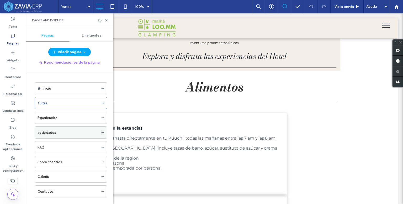
click at [65, 131] on div "actividades" at bounding box center [68, 133] width 60 height 6
click at [62, 119] on div "Experiencias" at bounding box center [68, 118] width 60 height 6
click at [103, 21] on div at bounding box center [103, 20] width 11 height 4
click at [107, 20] on icon at bounding box center [106, 20] width 4 height 4
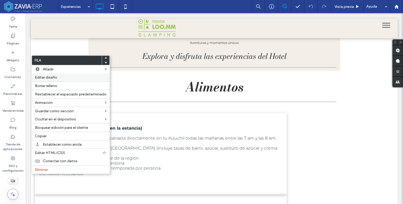
click at [58, 77] on label "Editar diseño" at bounding box center [71, 77] width 72 height 4
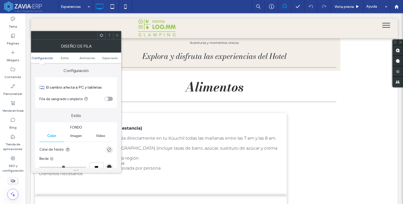
click at [111, 151] on icon "rgba(0, 0, 0, 0)" at bounding box center [109, 149] width 4 height 4
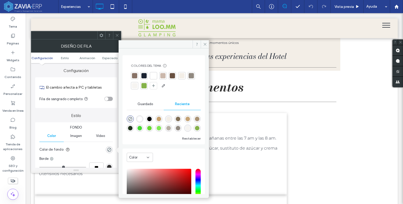
click at [183, 75] on div at bounding box center [181, 75] width 5 height 5
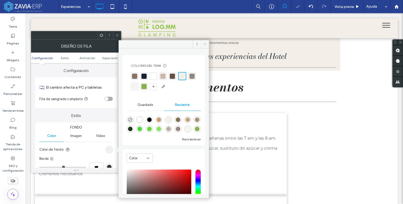
click at [206, 44] on icon at bounding box center [205, 44] width 4 height 4
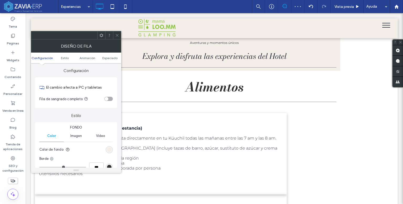
click at [120, 37] on div at bounding box center [117, 35] width 8 height 8
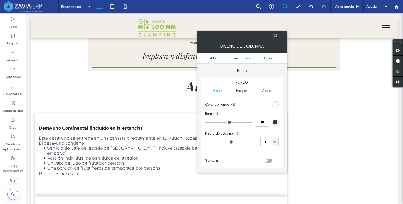
click at [279, 104] on div "Fondo Color Imagen Vídeo Color de fondo Borde *** Radio de esquina * px Sombra" at bounding box center [242, 123] width 82 height 92
click at [277, 104] on div "rgb(255, 255, 255)" at bounding box center [275, 104] width 7 height 7
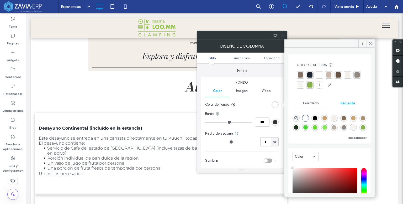
click at [317, 75] on div at bounding box center [319, 74] width 5 height 5
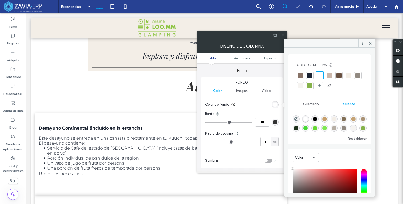
click at [349, 75] on div at bounding box center [348, 75] width 5 height 5
click at [284, 37] on icon at bounding box center [283, 35] width 4 height 4
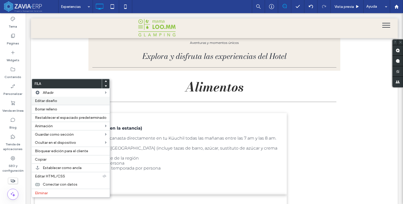
click at [45, 97] on div "Editar diseño" at bounding box center [71, 101] width 78 height 8
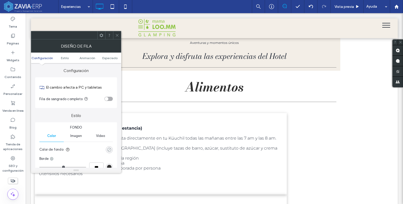
click at [111, 149] on div "rgba(0, 0, 0, 0)" at bounding box center [109, 149] width 4 height 4
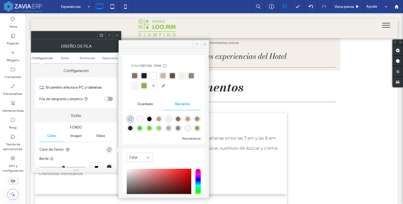
click at [181, 76] on div at bounding box center [181, 75] width 5 height 5
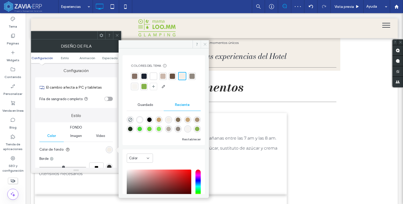
click at [206, 45] on icon at bounding box center [205, 44] width 4 height 4
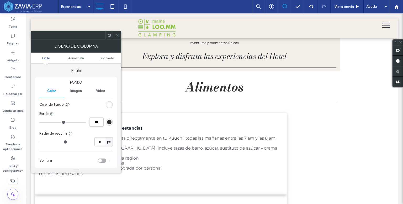
click at [114, 106] on div "Fondo Color Imagen Vídeo Color de fondo Borde *** Radio de esquina * px Sombra" at bounding box center [76, 123] width 82 height 92
click at [112, 104] on div "rgb(255, 255, 255)" at bounding box center [109, 104] width 7 height 7
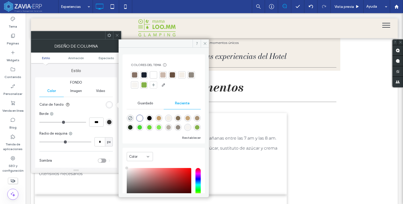
click at [181, 74] on div at bounding box center [181, 74] width 5 height 5
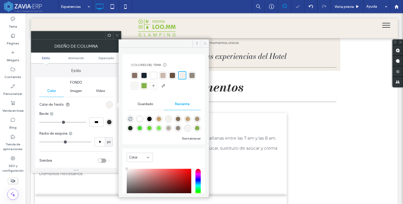
click at [203, 43] on icon at bounding box center [205, 43] width 4 height 4
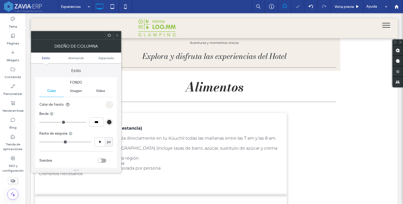
click at [118, 37] on icon at bounding box center [117, 35] width 4 height 4
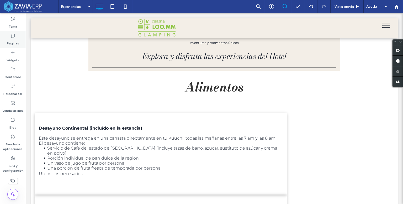
click at [13, 36] on icon at bounding box center [12, 35] width 5 height 5
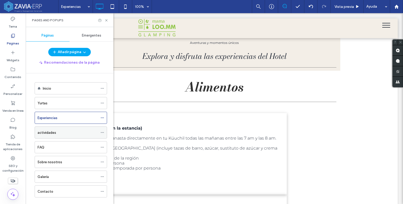
click at [61, 130] on div "actividades" at bounding box center [68, 133] width 60 height 6
click at [107, 19] on icon at bounding box center [106, 20] width 4 height 4
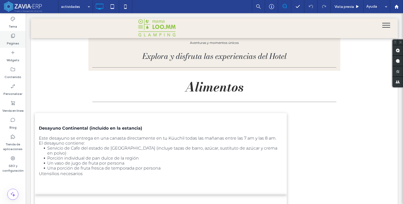
click at [12, 33] on div "Páginas" at bounding box center [13, 39] width 26 height 17
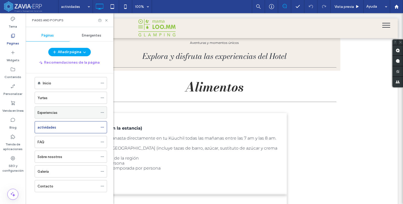
scroll to position [8, 0]
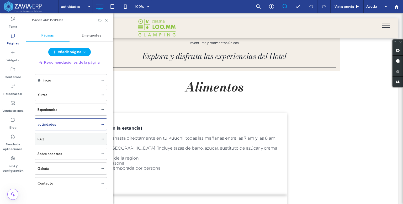
click at [53, 136] on div "FAQ" at bounding box center [68, 139] width 60 height 6
click at [107, 20] on icon at bounding box center [106, 20] width 4 height 4
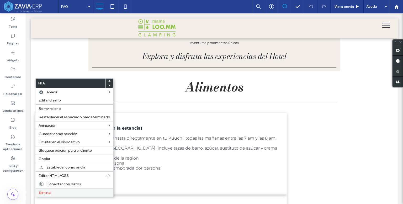
click at [53, 192] on label "Eliminar" at bounding box center [75, 192] width 72 height 4
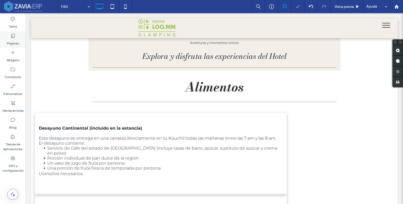
click at [14, 37] on icon at bounding box center [12, 35] width 5 height 5
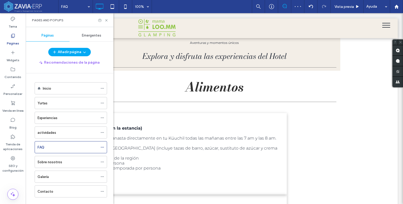
scroll to position [8, 0]
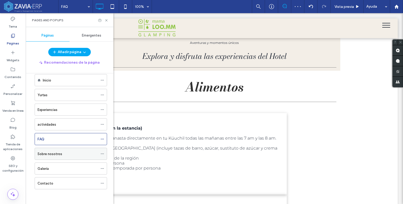
click at [53, 150] on label "Sobre nosotros" at bounding box center [50, 153] width 25 height 9
click at [106, 21] on div at bounding box center [201, 102] width 403 height 204
click at [107, 20] on icon at bounding box center [106, 20] width 4 height 4
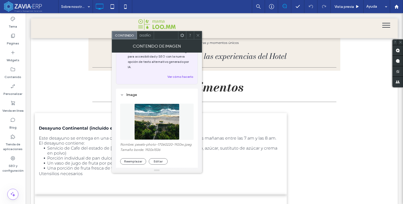
scroll to position [53, 0]
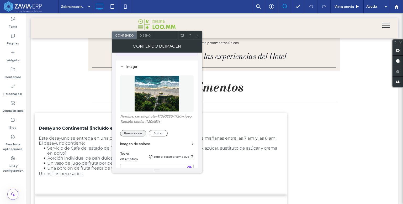
click at [128, 130] on button "Reemplazar" at bounding box center [133, 133] width 26 height 6
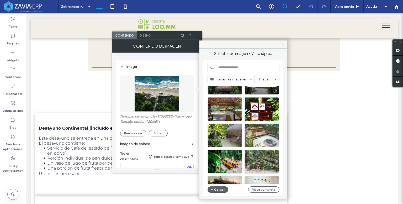
scroll to position [184, 0]
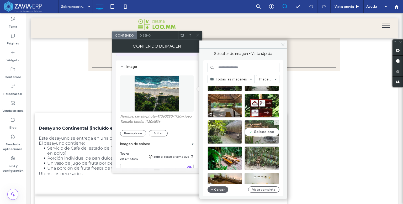
click at [266, 133] on div "Seleccione" at bounding box center [262, 132] width 34 height 24
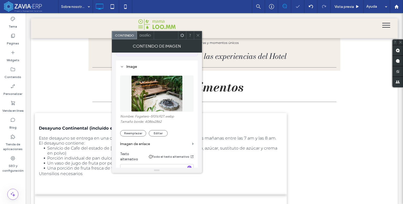
click at [198, 33] on icon at bounding box center [198, 35] width 4 height 4
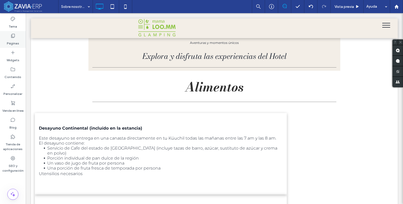
click at [18, 36] on div "Páginas" at bounding box center [13, 39] width 26 height 17
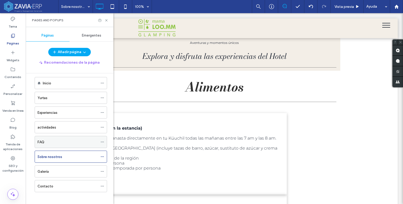
scroll to position [8, 0]
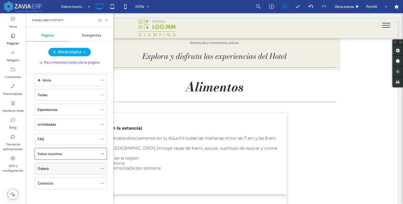
click at [63, 166] on div "Galería" at bounding box center [68, 169] width 60 height 6
click at [106, 21] on icon at bounding box center [106, 20] width 4 height 4
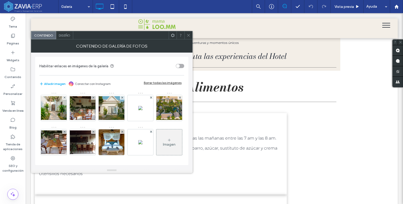
click at [186, 37] on div at bounding box center [189, 35] width 8 height 8
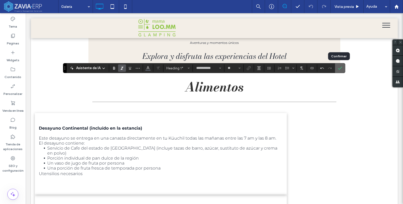
click at [338, 67] on icon "Confirmar" at bounding box center [340, 68] width 4 height 4
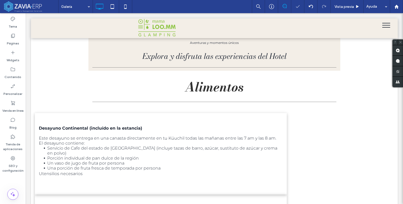
type input "**********"
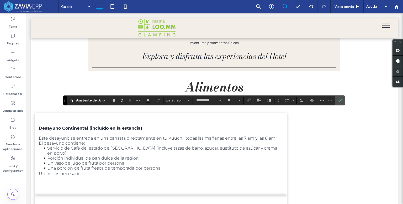
type input "**"
click at [336, 100] on label "Confirmar" at bounding box center [340, 100] width 8 height 9
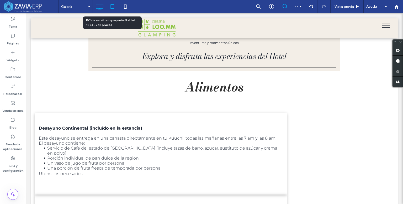
click at [110, 6] on icon at bounding box center [112, 6] width 11 height 11
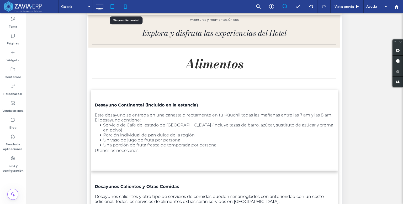
click at [123, 4] on icon at bounding box center [125, 6] width 11 height 11
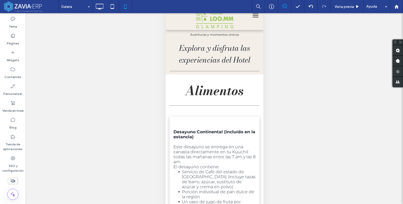
scroll to position [13, 0]
click at [100, 8] on icon at bounding box center [99, 6] width 11 height 11
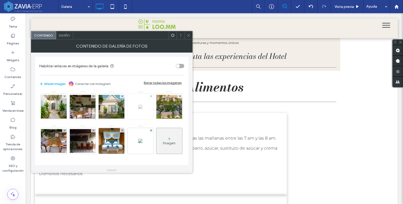
scroll to position [26, 0]
click at [150, 131] on icon at bounding box center [151, 130] width 2 height 2
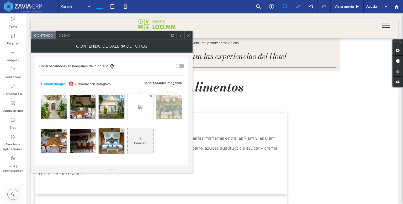
click at [178, 98] on div at bounding box center [180, 96] width 4 height 4
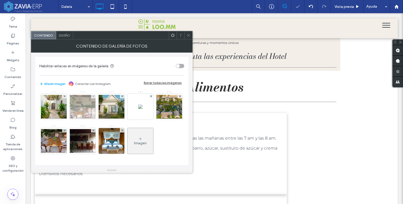
scroll to position [1, 0]
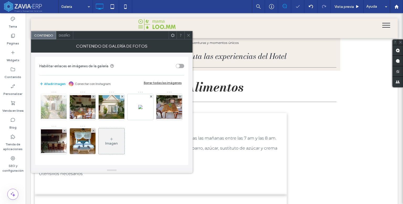
click at [64, 96] on use at bounding box center [64, 96] width 2 height 2
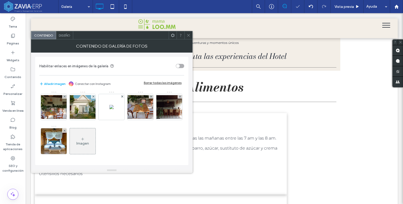
click at [64, 96] on use at bounding box center [64, 96] width 2 height 2
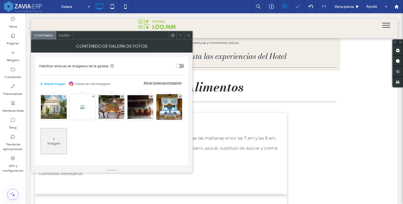
click at [64, 96] on use at bounding box center [64, 96] width 2 height 2
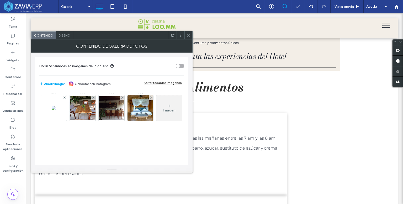
click at [64, 96] on use at bounding box center [64, 97] width 2 height 2
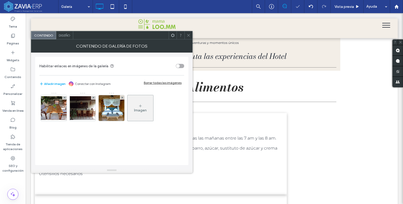
scroll to position [0, 0]
click at [64, 96] on icon at bounding box center [65, 97] width 2 height 2
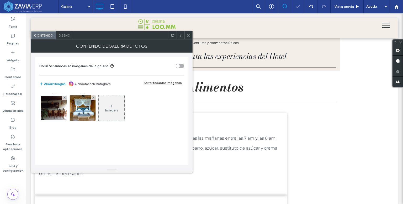
click at [64, 96] on icon at bounding box center [65, 97] width 2 height 2
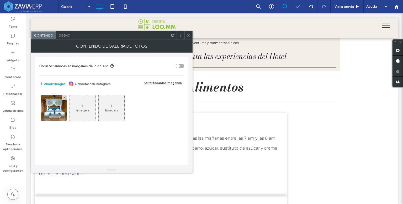
click at [72, 104] on div "Imagen" at bounding box center [83, 108] width 26 height 25
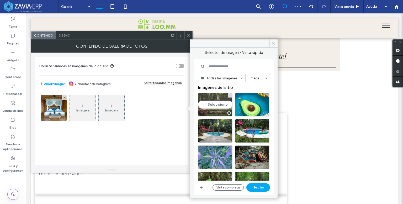
click at [222, 103] on div "Seleccione" at bounding box center [215, 105] width 34 height 24
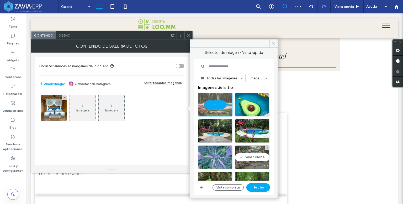
click at [254, 155] on div "Seleccione" at bounding box center [252, 157] width 34 height 24
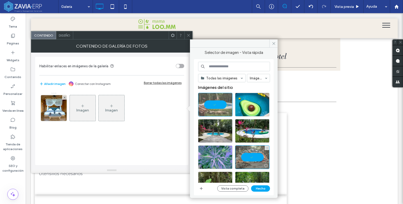
click at [257, 156] on div at bounding box center [252, 157] width 34 height 24
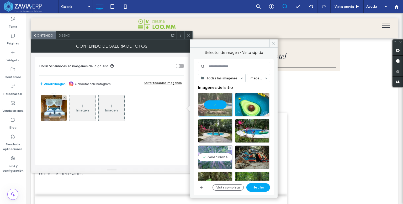
click at [216, 158] on div "Seleccione" at bounding box center [215, 157] width 34 height 24
click at [216, 158] on div at bounding box center [215, 157] width 34 height 24
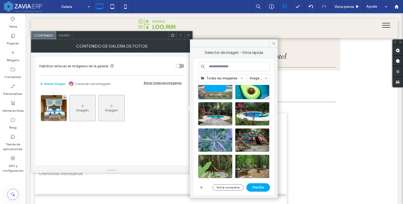
scroll to position [26, 0]
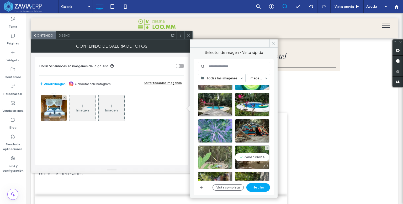
drag, startPoint x: 256, startPoint y: 156, endPoint x: 215, endPoint y: 156, distance: 41.0
click at [256, 156] on div "Seleccione" at bounding box center [252, 157] width 34 height 24
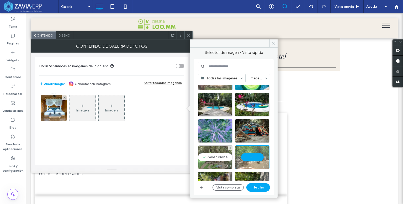
drag, startPoint x: 208, startPoint y: 156, endPoint x: 212, endPoint y: 155, distance: 3.4
click at [209, 156] on div "Seleccione" at bounding box center [215, 157] width 34 height 24
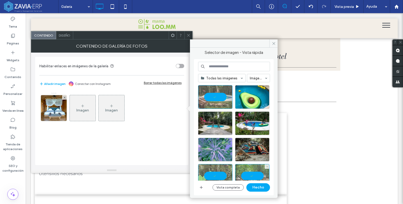
scroll to position [0, 0]
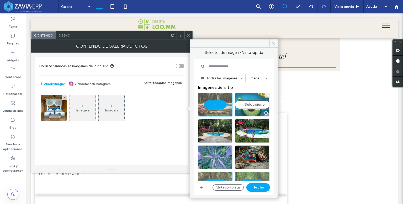
click at [244, 106] on div "Seleccione" at bounding box center [252, 105] width 34 height 24
click at [251, 103] on div at bounding box center [252, 105] width 34 height 24
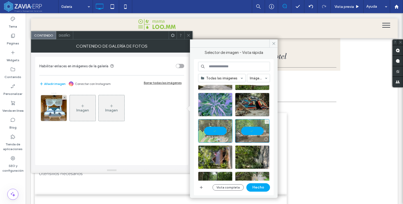
click at [252, 130] on div at bounding box center [252, 131] width 34 height 24
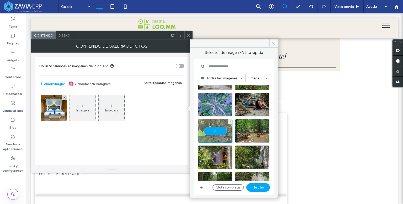
click at [213, 131] on div at bounding box center [215, 131] width 34 height 24
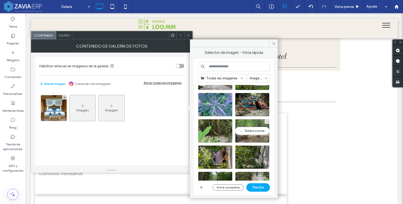
click at [249, 129] on div "Seleccione" at bounding box center [252, 131] width 34 height 24
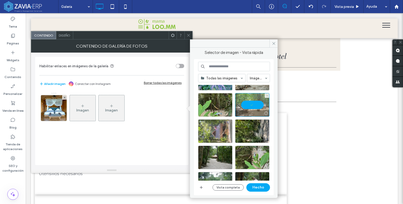
scroll to position [79, 0]
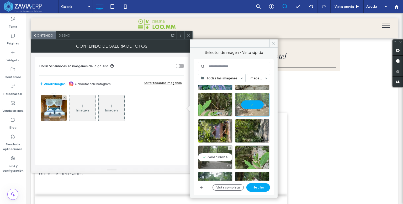
click at [219, 152] on div "Seleccione" at bounding box center [215, 157] width 34 height 24
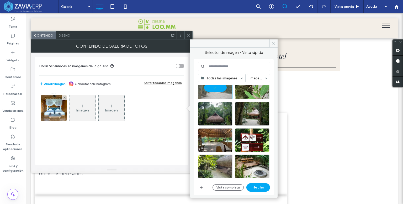
scroll to position [158, 0]
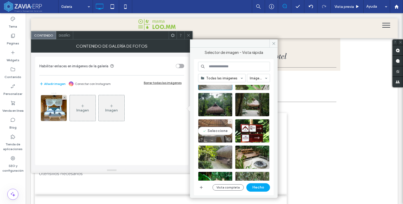
click at [210, 128] on div "Seleccione" at bounding box center [215, 131] width 34 height 24
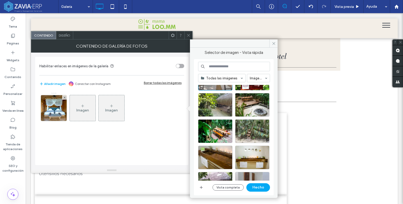
scroll to position [210, 0]
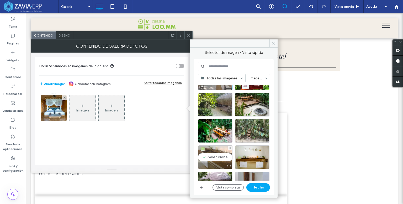
click at [220, 155] on div "Seleccione" at bounding box center [215, 157] width 34 height 24
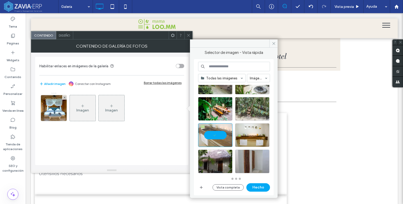
scroll to position [232, 0]
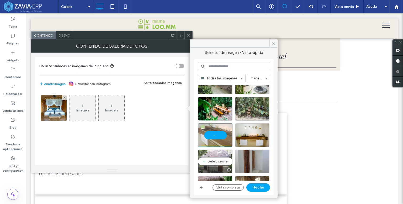
click at [223, 160] on div "Seleccione" at bounding box center [215, 161] width 34 height 24
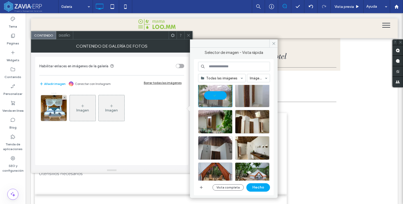
scroll to position [311, 0]
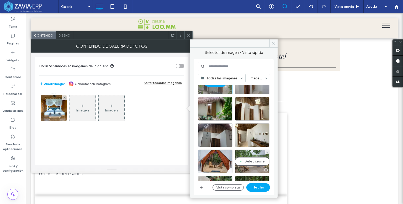
click at [263, 160] on div "Seleccione" at bounding box center [252, 161] width 34 height 24
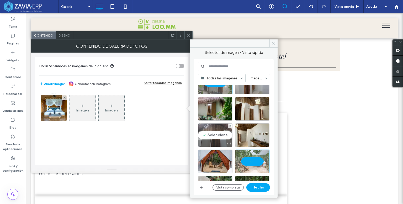
click at [221, 135] on div "Seleccione" at bounding box center [215, 135] width 34 height 24
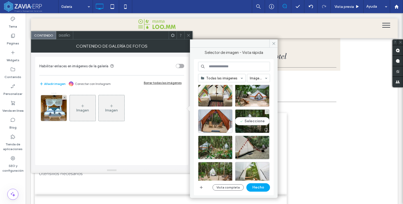
scroll to position [442, 0]
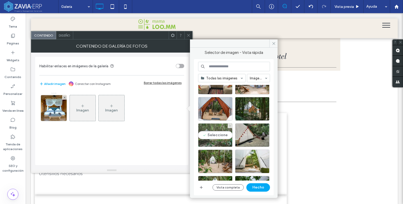
click at [225, 136] on div "Seleccione" at bounding box center [215, 135] width 34 height 24
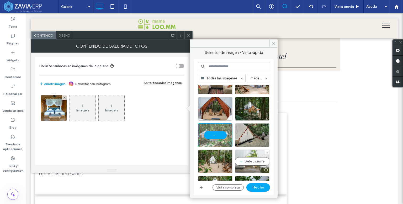
click at [254, 161] on div "Seleccione" at bounding box center [252, 161] width 34 height 24
click at [258, 186] on button "Hecho" at bounding box center [259, 187] width 24 height 8
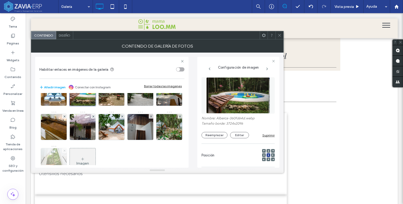
scroll to position [36, 0]
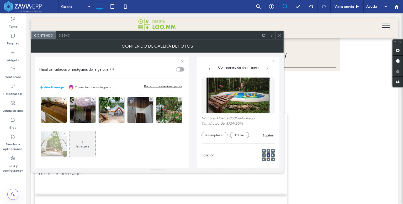
click at [65, 132] on use at bounding box center [64, 133] width 2 height 2
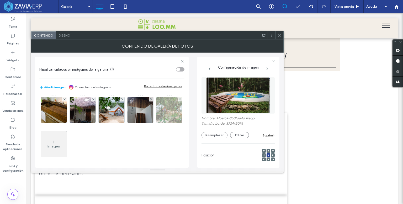
click at [178, 101] on div at bounding box center [180, 99] width 4 height 4
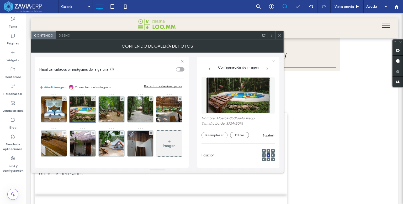
click at [278, 36] on icon at bounding box center [280, 35] width 4 height 4
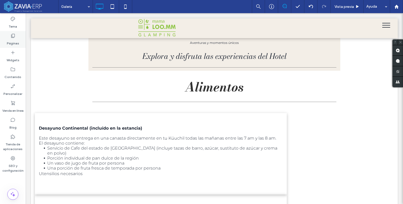
click at [10, 39] on label "Páginas" at bounding box center [13, 41] width 12 height 7
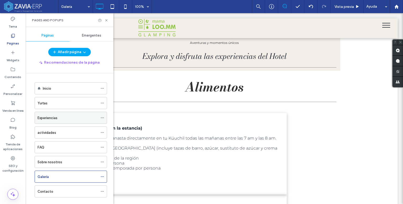
scroll to position [8, 0]
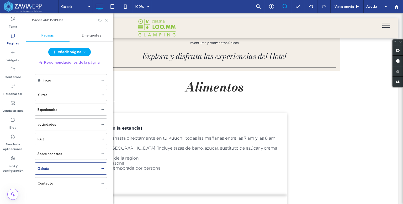
click at [106, 22] on icon at bounding box center [106, 20] width 4 height 4
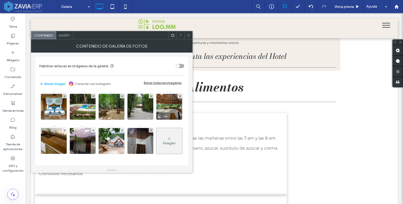
scroll to position [35, 0]
click at [163, 142] on div "Imagen" at bounding box center [169, 143] width 13 height 4
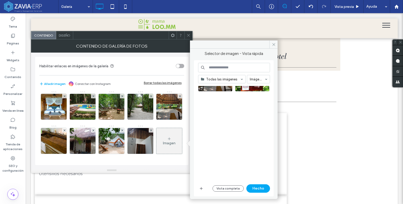
scroll to position [210, 0]
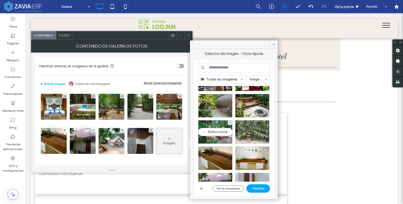
click at [221, 133] on div "Seleccione" at bounding box center [215, 132] width 34 height 24
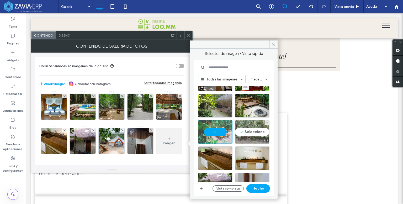
click at [254, 130] on div "Seleccione" at bounding box center [252, 132] width 34 height 24
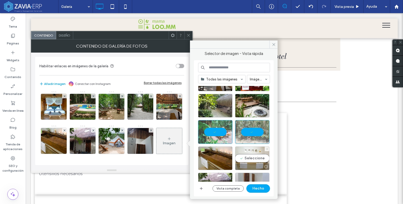
click at [248, 157] on div "Seleccione" at bounding box center [252, 158] width 34 height 24
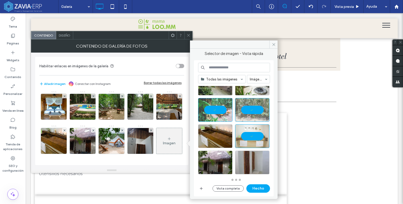
click at [221, 160] on div at bounding box center [236, 134] width 76 height 96
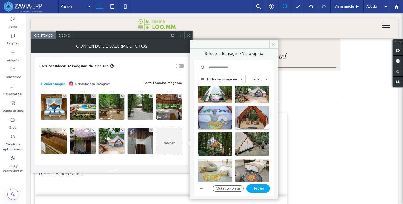
scroll to position [542, 0]
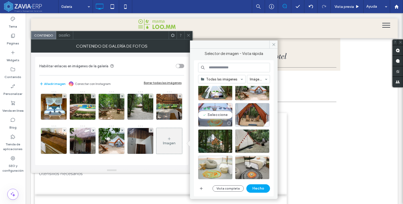
click at [214, 115] on div "Seleccione" at bounding box center [215, 115] width 34 height 24
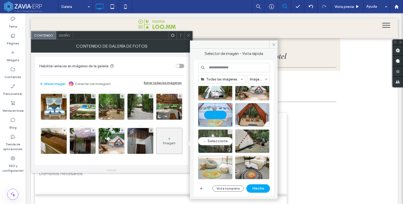
click at [216, 138] on div "Seleccione" at bounding box center [215, 141] width 34 height 24
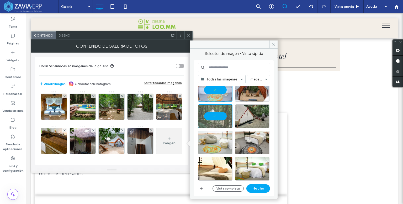
scroll to position [595, 0]
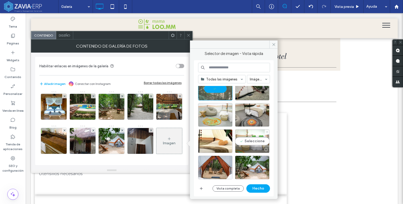
click at [257, 139] on div "Seleccione" at bounding box center [252, 141] width 34 height 24
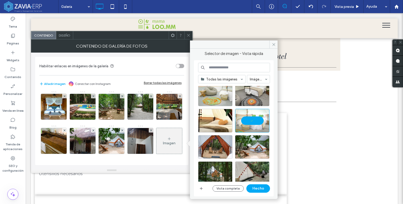
scroll to position [647, 0]
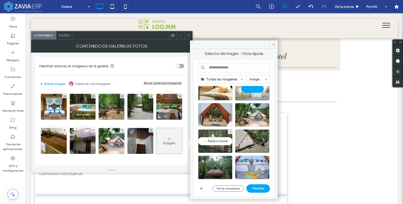
click at [216, 140] on div "Seleccione" at bounding box center [215, 141] width 34 height 24
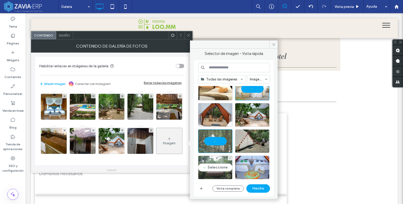
click at [218, 167] on div "Seleccione" at bounding box center [215, 167] width 34 height 24
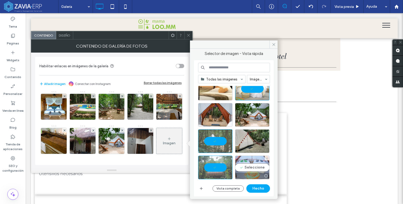
click at [250, 165] on div "Seleccione" at bounding box center [252, 167] width 34 height 24
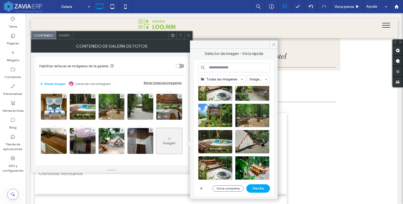
scroll to position [752, 0]
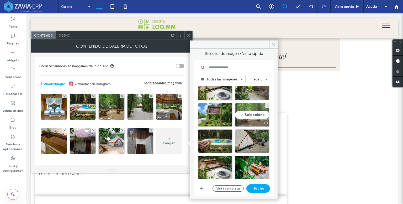
click at [257, 115] on div "Seleccione" at bounding box center [252, 115] width 34 height 24
click at [262, 188] on button "Hecho" at bounding box center [259, 188] width 24 height 8
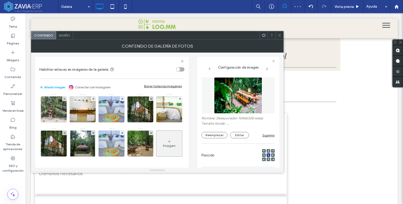
scroll to position [104, 0]
click at [156, 141] on div "Imagen" at bounding box center [169, 143] width 26 height 25
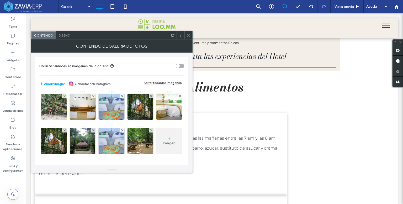
scroll to position [103, 0]
click at [156, 135] on div "Imagen" at bounding box center [169, 140] width 26 height 25
click at [167, 139] on icon at bounding box center [169, 139] width 4 height 4
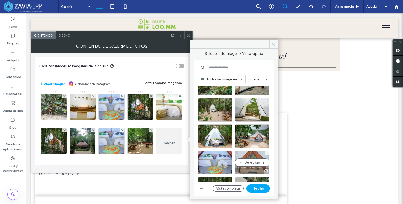
scroll to position [521, 0]
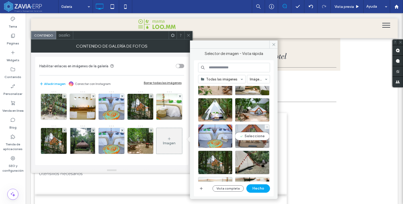
click at [254, 136] on div "Seleccione" at bounding box center [252, 136] width 34 height 24
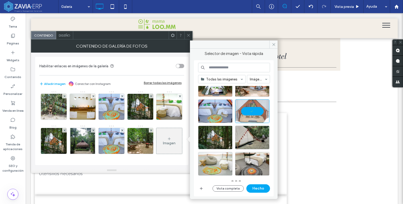
scroll to position [547, 0]
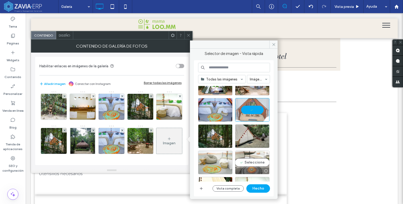
click at [253, 162] on div "Seleccione" at bounding box center [252, 162] width 34 height 24
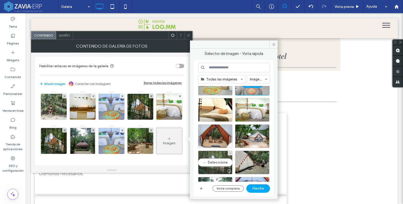
drag, startPoint x: 222, startPoint y: 159, endPoint x: 227, endPoint y: 162, distance: 5.7
click at [222, 159] on div "Seleccione" at bounding box center [215, 162] width 34 height 24
click at [253, 188] on button "Hecho" at bounding box center [259, 188] width 24 height 8
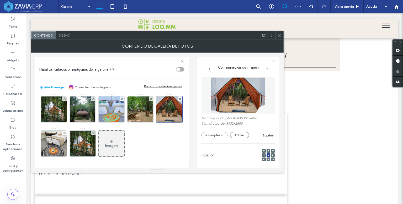
scroll to position [138, 0]
click at [93, 132] on use at bounding box center [93, 133] width 2 height 2
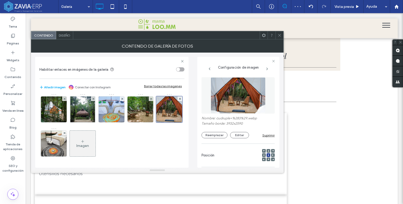
click at [281, 35] on icon at bounding box center [280, 35] width 4 height 4
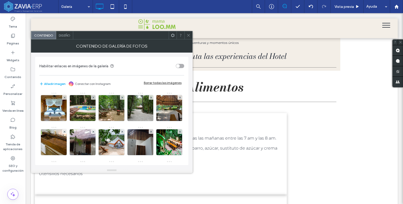
scroll to position [137, 0]
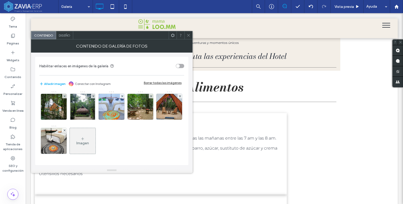
click at [88, 137] on div "Imagen" at bounding box center [83, 140] width 26 height 25
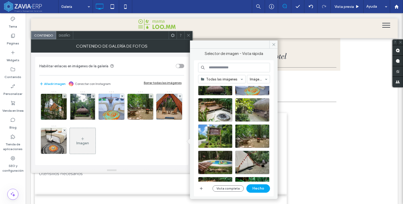
scroll to position [783, 0]
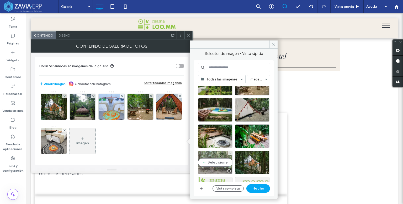
click at [218, 163] on div "Seleccione" at bounding box center [215, 162] width 34 height 24
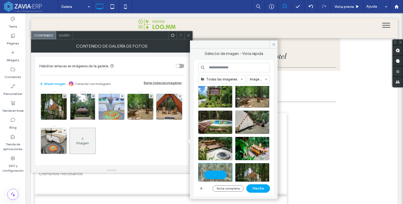
scroll to position [752, 0]
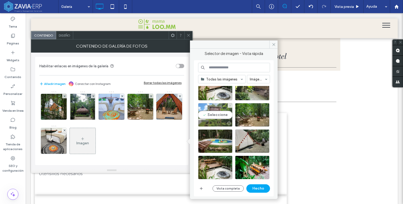
click at [214, 116] on div "Seleccione" at bounding box center [215, 115] width 34 height 24
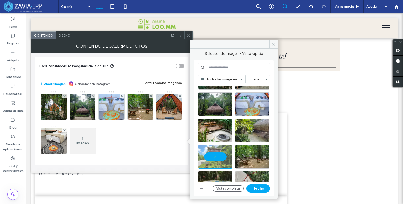
scroll to position [700, 0]
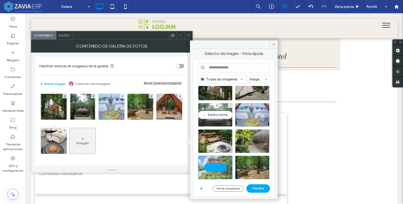
click at [224, 116] on div "Seleccione" at bounding box center [215, 115] width 34 height 24
click at [259, 186] on button "Hecho" at bounding box center [259, 188] width 24 height 8
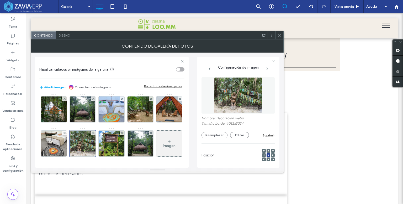
click at [278, 35] on icon at bounding box center [280, 35] width 4 height 4
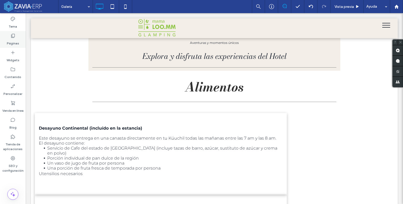
click at [12, 39] on label "Páginas" at bounding box center [13, 41] width 12 height 7
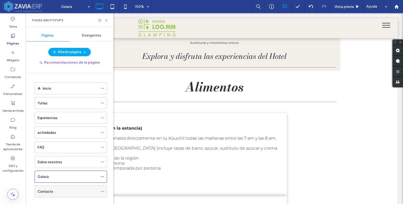
click at [68, 191] on div "Contacto" at bounding box center [68, 192] width 60 height 6
click at [107, 21] on icon at bounding box center [106, 20] width 4 height 4
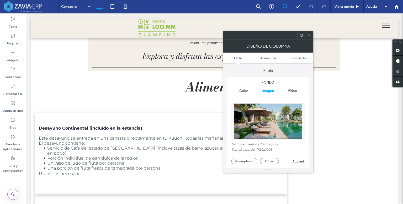
click at [267, 121] on img at bounding box center [268, 121] width 69 height 36
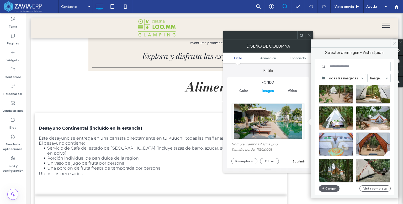
scroll to position [514, 0]
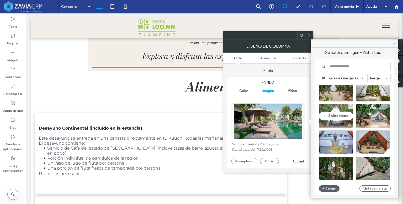
click at [334, 116] on div "Seleccione" at bounding box center [336, 116] width 34 height 24
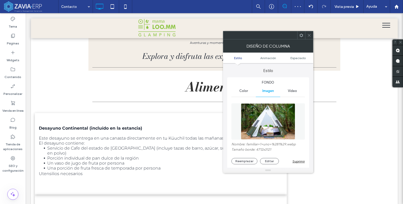
click at [309, 37] on span at bounding box center [309, 35] width 4 height 8
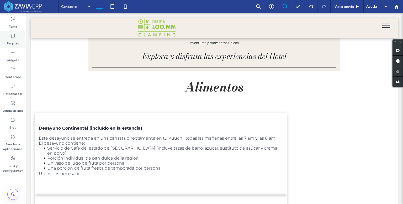
click at [18, 38] on label "Páginas" at bounding box center [13, 41] width 12 height 7
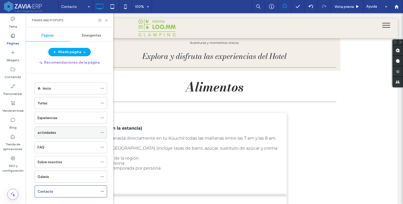
click at [54, 134] on label "actividades" at bounding box center [47, 132] width 19 height 9
click at [107, 19] on use at bounding box center [106, 20] width 2 height 2
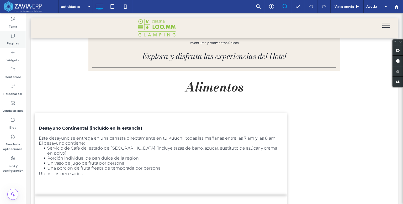
click at [17, 36] on div "Páginas" at bounding box center [13, 39] width 26 height 17
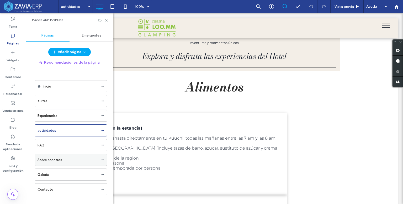
scroll to position [8, 0]
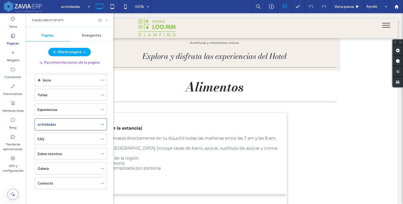
click at [105, 20] on icon at bounding box center [106, 20] width 4 height 4
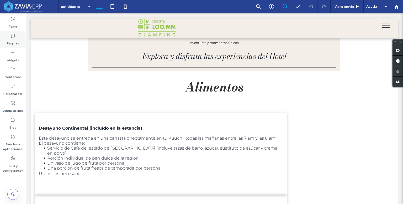
click at [16, 41] on label "Páginas" at bounding box center [13, 41] width 12 height 7
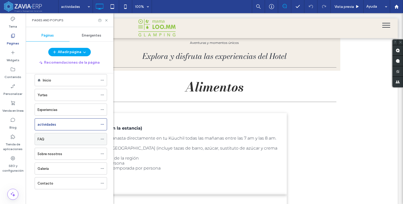
scroll to position [8, 0]
click at [51, 102] on ol "Inicio Yurtas Experiencias actividades FAQ Sobre nosotros Galería Contacto" at bounding box center [67, 131] width 79 height 115
click at [57, 115] on div "Experiencias" at bounding box center [68, 110] width 60 height 12
click at [106, 18] on icon at bounding box center [106, 20] width 4 height 4
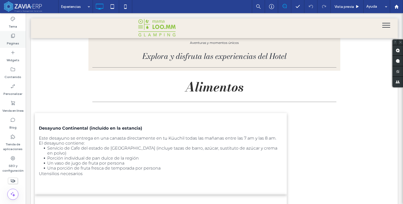
click at [12, 38] on icon at bounding box center [12, 35] width 5 height 5
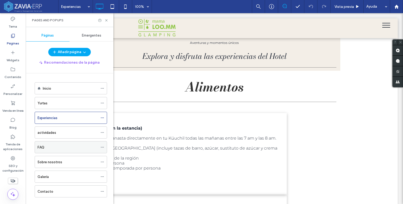
scroll to position [8, 0]
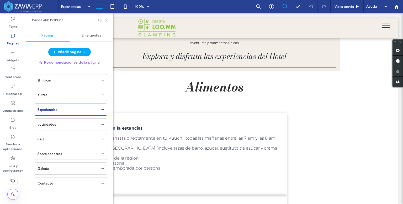
click at [107, 21] on icon at bounding box center [106, 20] width 4 height 4
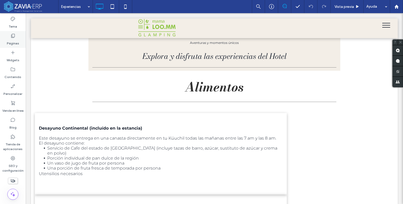
click at [8, 38] on div "Páginas" at bounding box center [13, 39] width 26 height 17
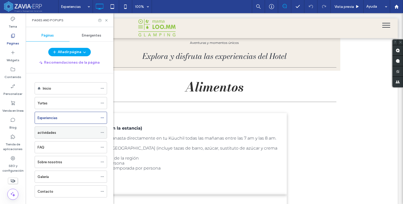
click at [45, 134] on label "actividades" at bounding box center [47, 132] width 19 height 9
click at [106, 20] on use at bounding box center [106, 20] width 2 height 2
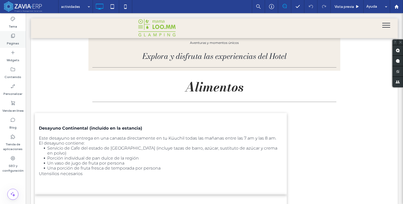
click at [14, 38] on icon at bounding box center [12, 35] width 5 height 5
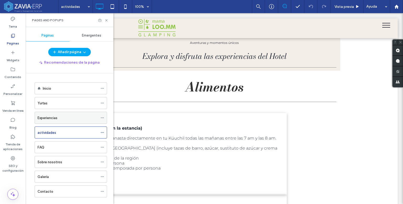
click at [64, 116] on div "Experiencias" at bounding box center [68, 118] width 60 height 6
click at [105, 19] on icon at bounding box center [106, 20] width 4 height 4
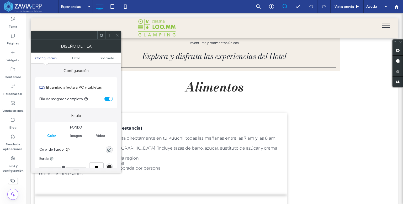
click at [118, 37] on icon at bounding box center [117, 35] width 4 height 4
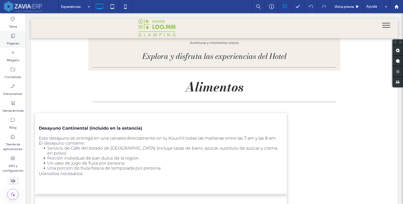
click at [11, 38] on label "Páginas" at bounding box center [13, 41] width 12 height 7
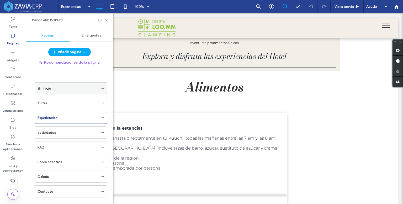
click at [50, 88] on label "Inicio" at bounding box center [47, 88] width 8 height 9
click at [107, 18] on div "Pages and Popups" at bounding box center [70, 20] width 88 height 14
click at [106, 19] on icon at bounding box center [106, 20] width 4 height 4
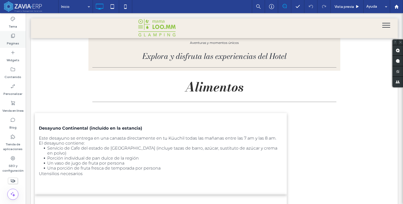
click at [8, 41] on label "Páginas" at bounding box center [13, 41] width 12 height 7
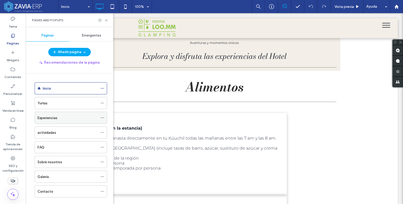
click at [53, 119] on label "Experiencias" at bounding box center [48, 117] width 20 height 9
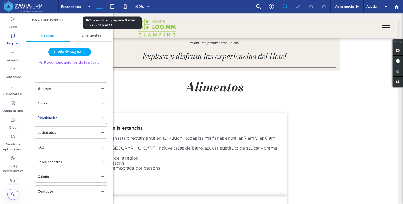
click at [109, 20] on div "PC de escritorio pequeña/tablet: 1024 - 768 píxeles" at bounding box center [112, 22] width 53 height 9
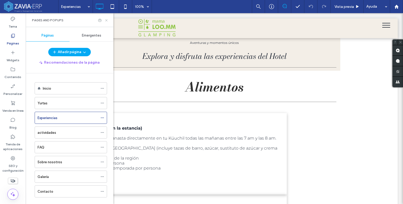
click at [108, 20] on icon at bounding box center [106, 20] width 4 height 4
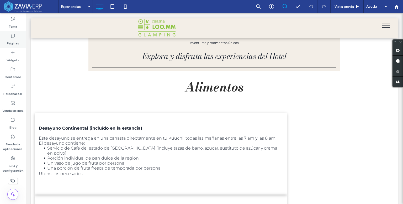
click at [22, 41] on div "Páginas" at bounding box center [13, 39] width 26 height 17
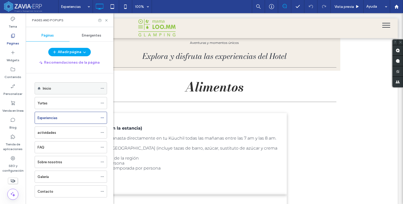
click at [49, 82] on div "Inicio" at bounding box center [70, 88] width 55 height 12
click at [108, 21] on icon at bounding box center [106, 20] width 4 height 4
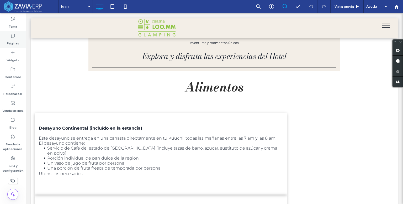
click at [11, 37] on use at bounding box center [13, 36] width 4 height 4
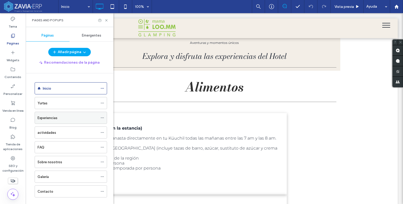
click at [47, 120] on div "Experiencias" at bounding box center [68, 118] width 60 height 12
click at [61, 87] on div "Inicio" at bounding box center [70, 89] width 55 height 6
click at [106, 19] on icon at bounding box center [106, 20] width 4 height 4
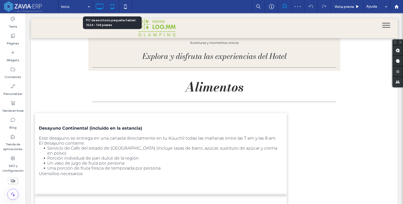
click at [114, 6] on icon at bounding box center [112, 6] width 11 height 11
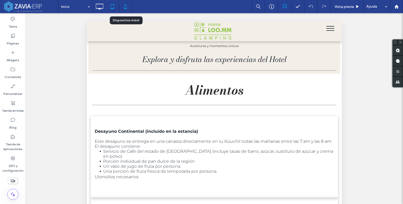
click at [127, 2] on icon at bounding box center [125, 6] width 11 height 11
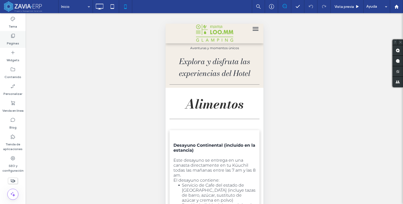
click at [19, 39] on div "Páginas" at bounding box center [13, 39] width 26 height 17
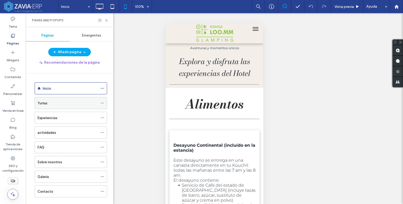
click at [61, 104] on div "Yurtas" at bounding box center [68, 103] width 60 height 6
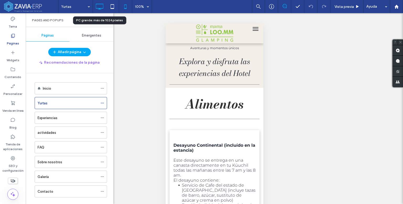
click at [95, 10] on icon at bounding box center [99, 6] width 11 height 11
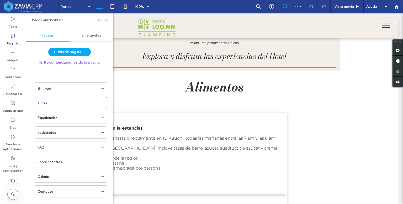
click at [107, 22] on icon at bounding box center [106, 20] width 4 height 4
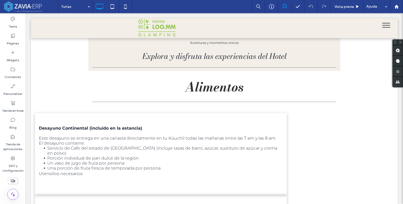
type input "**********"
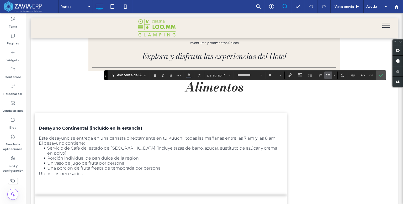
click at [325, 76] on label "Lista con viñetas" at bounding box center [329, 74] width 8 height 7
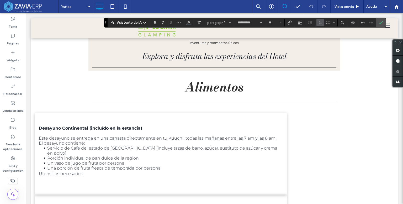
click at [319, 24] on icon "Lista numerada" at bounding box center [320, 22] width 4 height 4
click at [321, 24] on icon "Lista numerada" at bounding box center [320, 22] width 4 height 4
click at [327, 24] on icon "Lista con viñetas" at bounding box center [328, 22] width 4 height 4
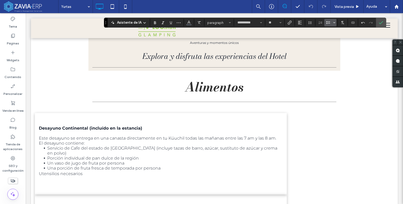
click at [333, 23] on icon "Bulleted list menu" at bounding box center [334, 22] width 3 height 3
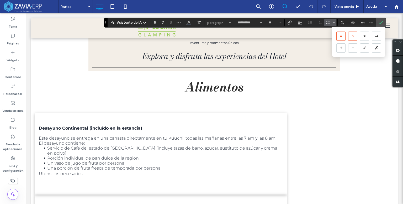
click at [348, 39] on div "○" at bounding box center [352, 36] width 9 height 9
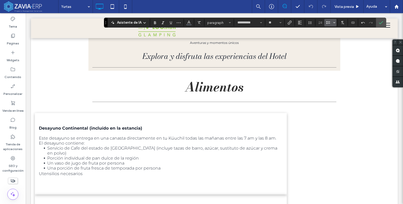
click at [333, 22] on icon "Bulleted list menu" at bounding box center [334, 22] width 3 height 3
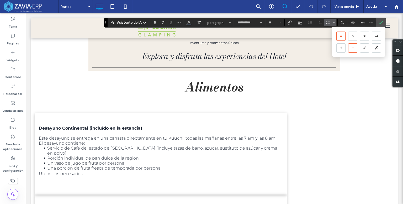
click at [356, 48] on div "－" at bounding box center [352, 47] width 9 height 9
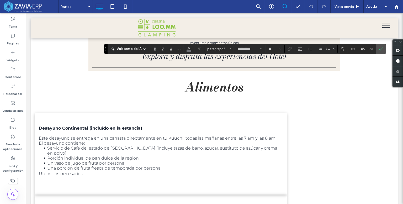
type input "**"
click at [381, 48] on use "Confirmar" at bounding box center [381, 49] width 4 height 3
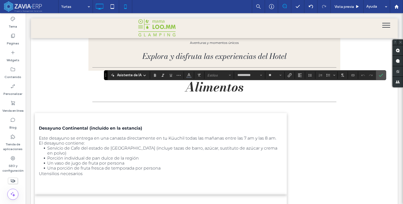
type input "**"
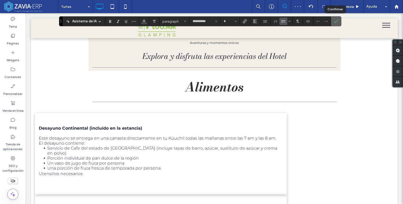
click at [334, 24] on span "Confirmar" at bounding box center [335, 21] width 2 height 9
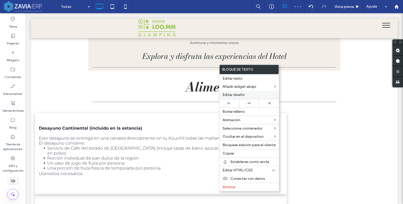
click at [232, 93] on span "Editar diseño" at bounding box center [234, 94] width 22 height 4
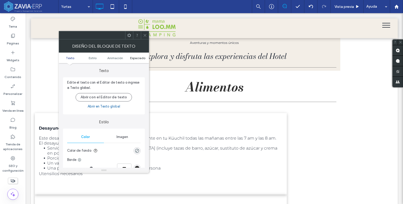
click at [135, 56] on span "Espaciado" at bounding box center [137, 58] width 15 height 4
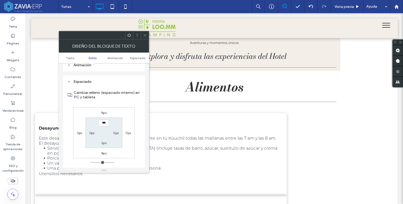
scroll to position [150, 0]
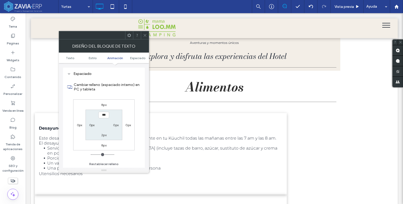
click at [145, 36] on icon at bounding box center [145, 35] width 4 height 4
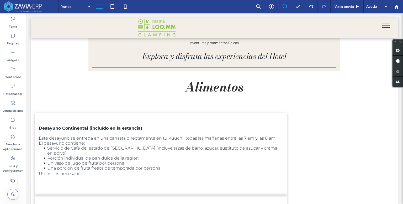
type input "**********"
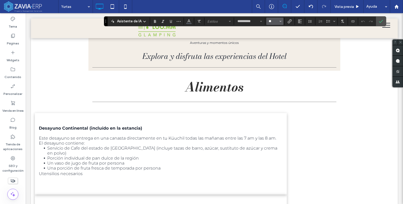
click at [271, 22] on input "**" at bounding box center [273, 21] width 10 height 4
click at [275, 68] on label "14" at bounding box center [275, 66] width 17 height 7
type input "**"
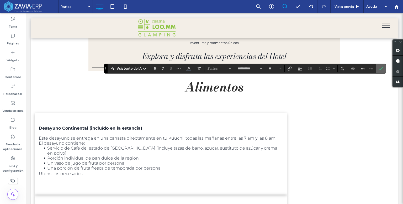
click at [377, 69] on label "Confirmar" at bounding box center [381, 68] width 8 height 9
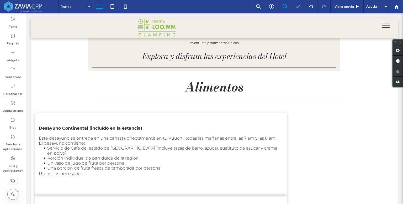
type input "**********"
type input "**"
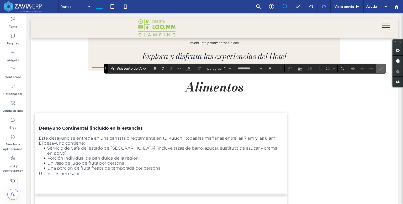
click at [380, 69] on use "Confirmar" at bounding box center [381, 68] width 4 height 3
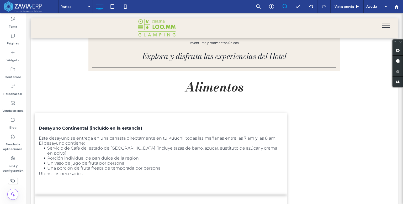
type input "**********"
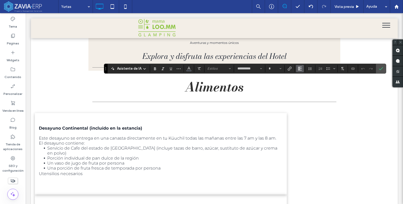
type input "**"
click at [379, 67] on icon "Confirmar" at bounding box center [381, 68] width 4 height 4
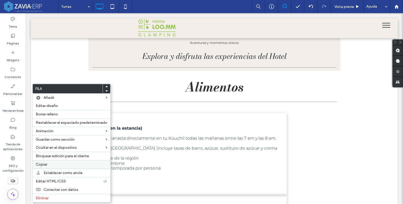
click at [51, 162] on label "Copiar" at bounding box center [72, 164] width 72 height 4
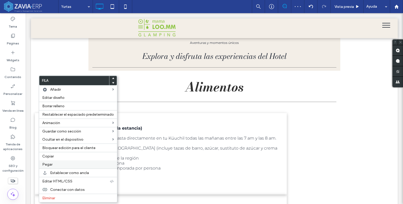
click at [55, 161] on div "Pegar" at bounding box center [78, 164] width 78 height 8
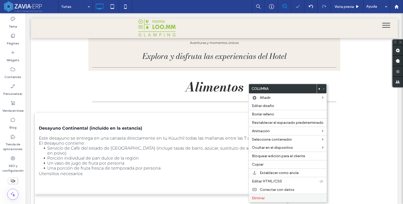
click at [264, 196] on span "Eliminar" at bounding box center [258, 198] width 13 height 4
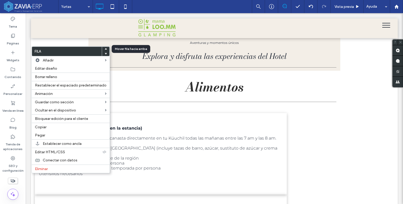
click at [107, 50] on div at bounding box center [105, 49] width 7 height 5
click at [105, 50] on span at bounding box center [106, 49] width 2 height 5
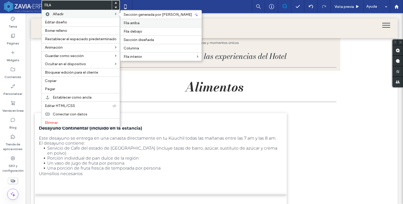
click at [133, 25] on span "Fila arriba" at bounding box center [132, 23] width 16 height 4
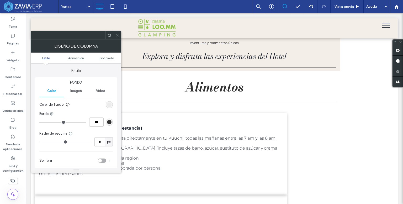
click at [78, 93] on span "Imagen" at bounding box center [76, 91] width 12 height 4
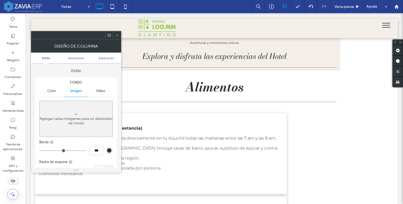
click at [51, 91] on span "Color" at bounding box center [51, 91] width 9 height 4
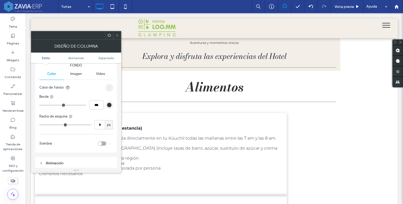
scroll to position [26, 0]
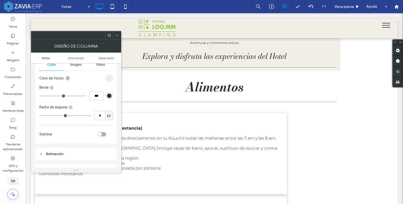
click at [101, 134] on div "toggle" at bounding box center [100, 134] width 4 height 4
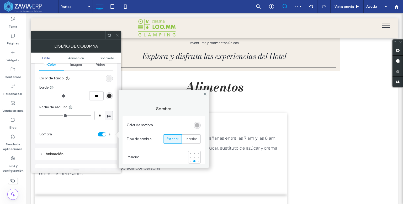
click at [116, 34] on icon at bounding box center [117, 35] width 4 height 4
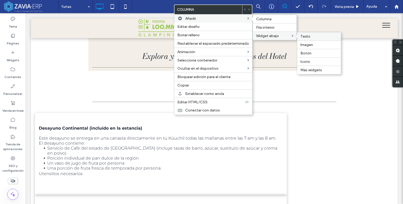
click at [304, 35] on span "Texto" at bounding box center [306, 36] width 10 height 4
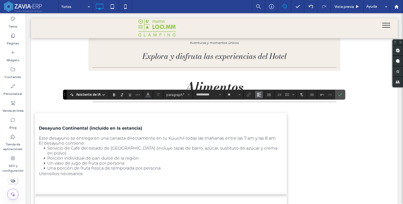
click at [258, 95] on icon "Alineación" at bounding box center [259, 94] width 4 height 4
click at [263, 111] on icon "ui.textEditor.alignment.center" at bounding box center [263, 111] width 4 height 4
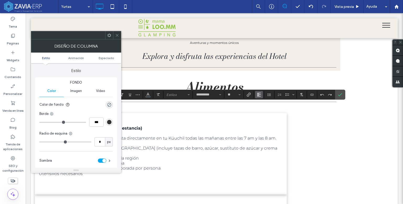
click at [259, 92] on span "Alineación" at bounding box center [259, 94] width 4 height 7
click at [263, 110] on icon "ui.textEditor.alignment.center" at bounding box center [263, 111] width 4 height 4
click at [340, 95] on icon "Confirmar" at bounding box center [340, 94] width 4 height 4
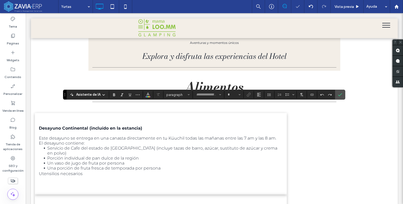
type input "**********"
type input "**"
click at [340, 95] on icon "Confirmar" at bounding box center [340, 94] width 4 height 4
type input "**********"
type input "**"
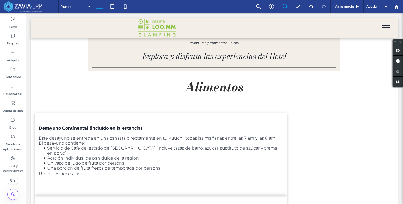
type input "**********"
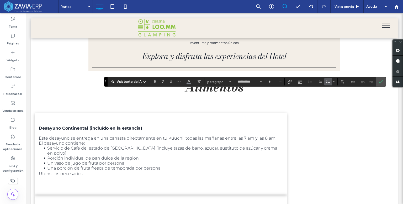
type input "**"
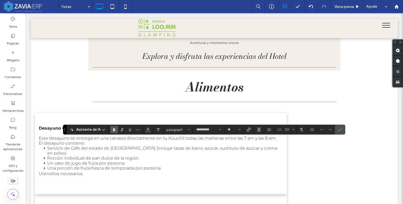
click at [112, 127] on span "Negrilla" at bounding box center [113, 129] width 2 height 7
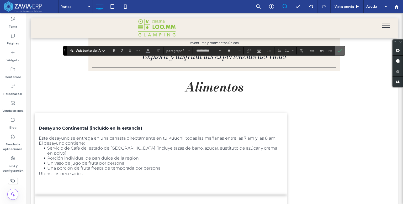
click at [338, 51] on icon "Confirmar" at bounding box center [340, 51] width 4 height 4
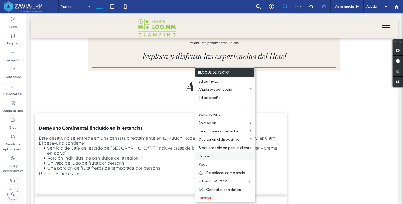
click at [207, 157] on span "Copiar" at bounding box center [204, 156] width 12 height 4
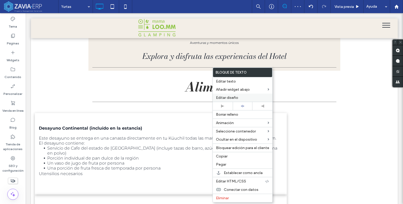
click at [226, 99] on span "Editar diseño" at bounding box center [227, 97] width 22 height 4
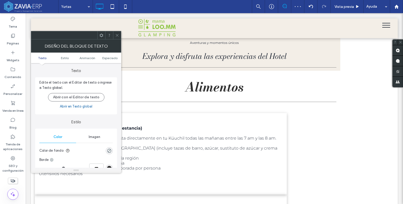
click at [109, 60] on ul "Texto Estilo Animación Espaciado" at bounding box center [76, 58] width 90 height 11
click at [109, 58] on span "Espaciado" at bounding box center [109, 58] width 15 height 4
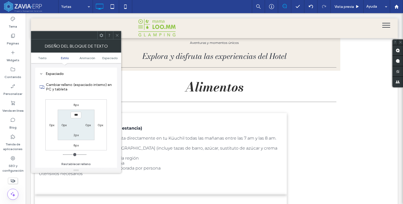
scroll to position [150, 0]
click at [74, 104] on label "8px" at bounding box center [76, 105] width 5 height 4
type input "*"
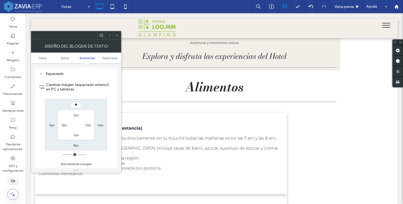
type input "**"
type input "****"
click at [118, 34] on use at bounding box center [117, 35] width 3 height 3
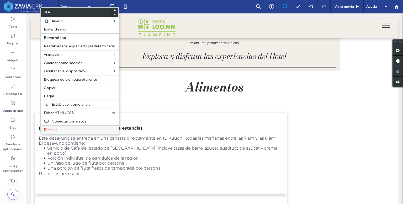
click at [63, 129] on label "Eliminar" at bounding box center [80, 129] width 72 height 4
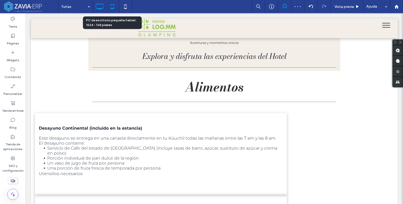
click at [113, 9] on icon at bounding box center [112, 6] width 11 height 11
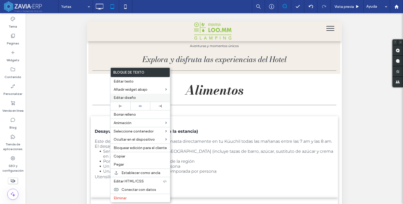
click at [143, 96] on label "Editar diseño" at bounding box center [140, 97] width 53 height 4
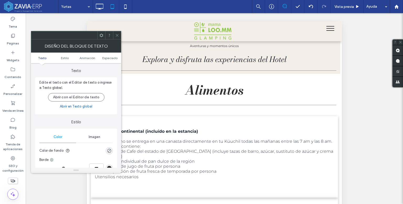
drag, startPoint x: 103, startPoint y: 56, endPoint x: 109, endPoint y: 60, distance: 7.0
click at [104, 56] on span "Espaciado" at bounding box center [109, 58] width 15 height 4
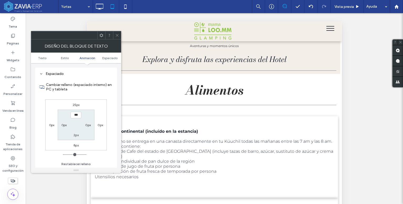
click at [48, 124] on div "0px" at bounding box center [52, 124] width 12 height 5
click at [52, 124] on label "0px" at bounding box center [52, 125] width 6 height 4
type input "*"
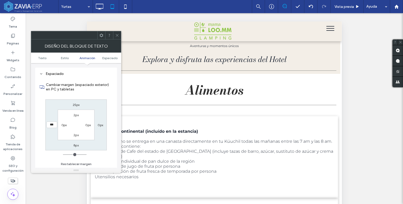
click at [61, 124] on label "0px" at bounding box center [64, 125] width 6 height 4
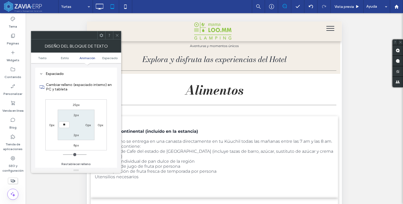
type input "**"
type input "****"
click at [88, 124] on label "0px" at bounding box center [88, 125] width 6 height 4
type input "*"
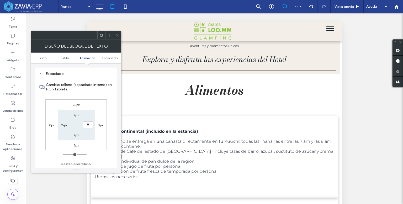
type input "**"
type input "****"
click at [117, 34] on icon at bounding box center [117, 35] width 4 height 4
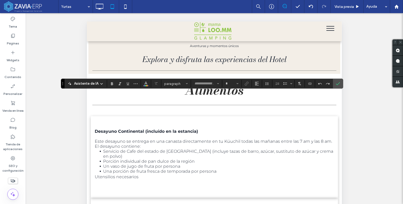
type input "**********"
type input "**"
click at [232, 83] on input "**" at bounding box center [230, 83] width 10 height 4
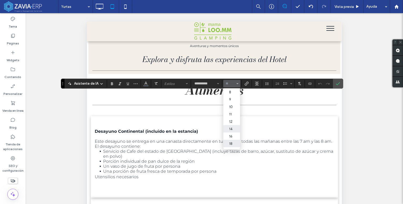
click at [230, 132] on label "14" at bounding box center [231, 128] width 17 height 7
type input "**"
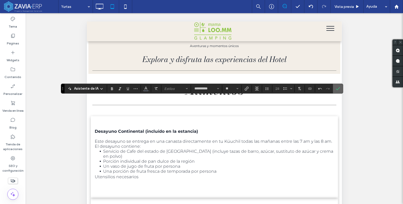
click at [340, 86] on label "Confirmar" at bounding box center [338, 88] width 8 height 9
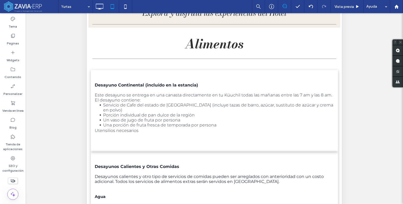
scroll to position [53, 0]
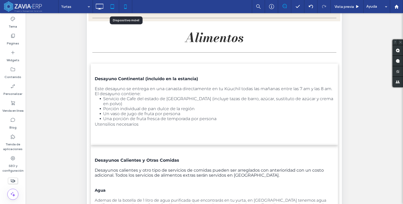
click at [129, 8] on icon at bounding box center [125, 6] width 11 height 11
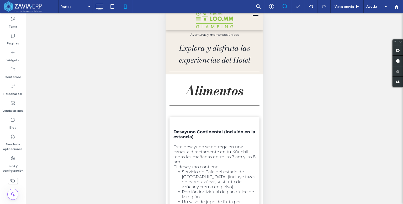
scroll to position [13, 0]
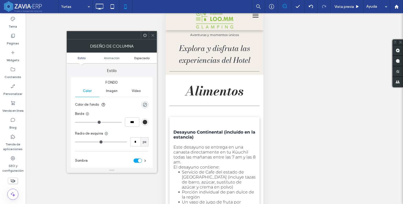
click at [145, 56] on span "Espaciado" at bounding box center [141, 58] width 15 height 4
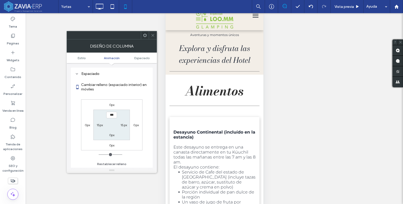
scroll to position [123, 0]
click at [154, 39] on div "Diseño de columna" at bounding box center [112, 45] width 90 height 13
drag, startPoint x: 153, startPoint y: 38, endPoint x: 155, endPoint y: 45, distance: 7.4
click at [153, 38] on span at bounding box center [153, 35] width 4 height 8
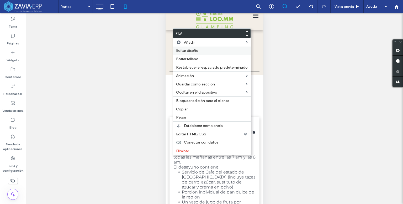
click at [195, 53] on div "Editar diseño" at bounding box center [212, 50] width 78 height 8
click at [195, 53] on span "Editar diseño" at bounding box center [187, 50] width 22 height 4
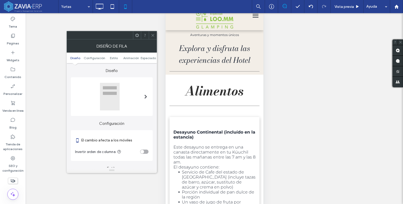
click at [144, 55] on ul "Diseño Configuración Estilo Animación Espaciado" at bounding box center [112, 58] width 90 height 11
click at [146, 59] on span "Espaciado" at bounding box center [148, 58] width 15 height 4
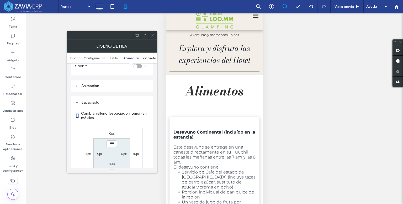
scroll to position [201, 0]
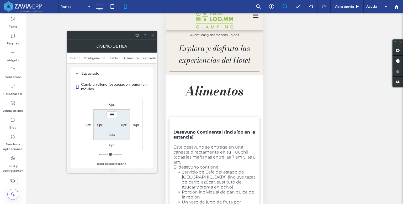
click at [154, 38] on span at bounding box center [153, 35] width 4 height 8
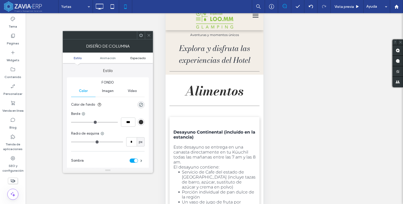
click at [143, 57] on span "Espaciado" at bounding box center [137, 58] width 15 height 4
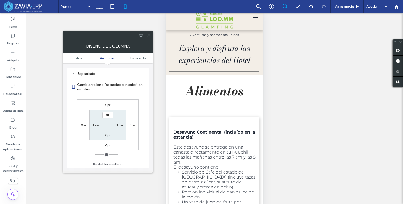
scroll to position [123, 0]
click at [85, 125] on label "0px" at bounding box center [84, 125] width 6 height 4
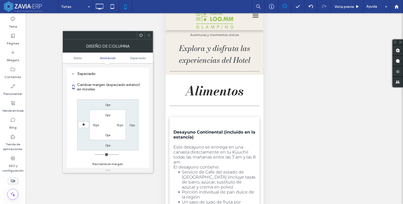
type input "**"
type input "****"
click at [130, 124] on label "0px" at bounding box center [132, 125] width 6 height 4
type input "*"
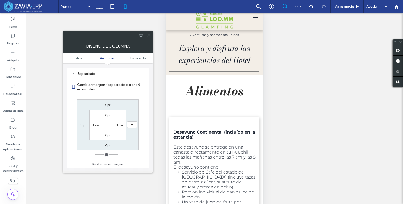
type input "**"
type input "****"
click at [149, 36] on icon at bounding box center [149, 35] width 4 height 4
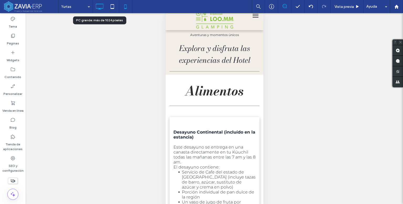
click at [102, 7] on icon at bounding box center [99, 6] width 11 height 11
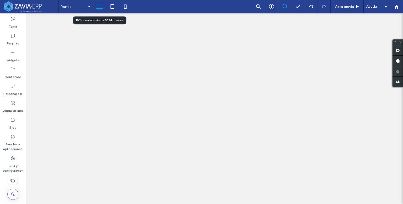
scroll to position [0, 0]
